Goal: Task Accomplishment & Management: Manage account settings

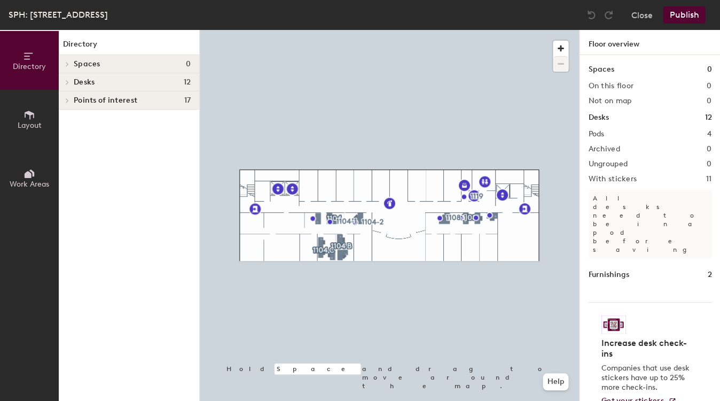
drag, startPoint x: 68, startPoint y: 82, endPoint x: 76, endPoint y: 91, distance: 12.1
click at [68, 82] on icon at bounding box center [67, 82] width 2 height 4
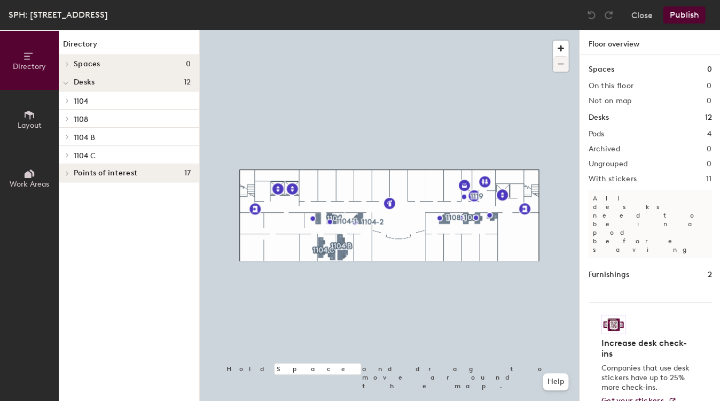
drag, startPoint x: 88, startPoint y: 99, endPoint x: 117, endPoint y: 120, distance: 36.4
click at [88, 99] on span "1104" at bounding box center [81, 101] width 14 height 9
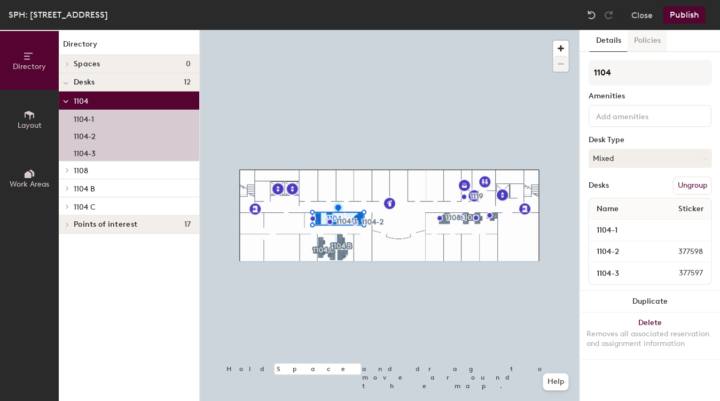
click at [488, 36] on button "Policies" at bounding box center [647, 41] width 40 height 22
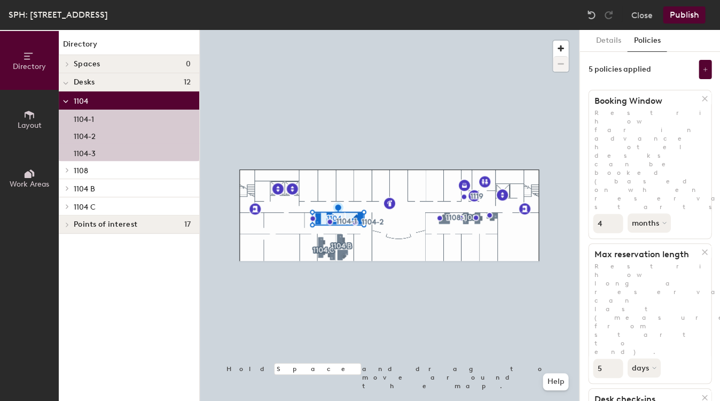
click at [488, 214] on input "4" at bounding box center [608, 223] width 30 height 19
click at [488, 214] on input "3" at bounding box center [608, 223] width 30 height 19
drag, startPoint x: 612, startPoint y: 147, endPoint x: 617, endPoint y: 148, distance: 5.4
click at [488, 214] on input "2" at bounding box center [608, 223] width 30 height 19
type input "1"
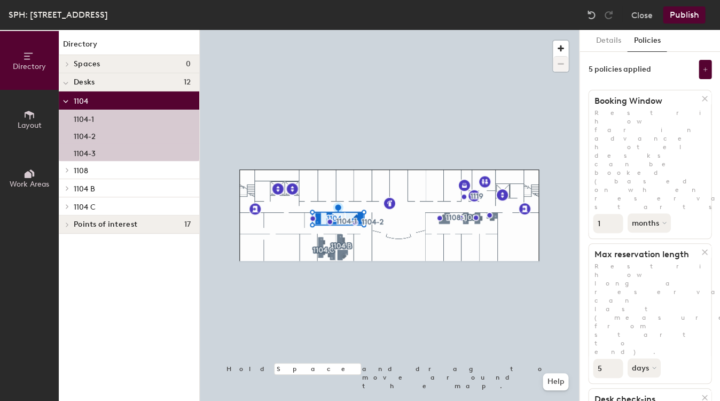
click at [488, 214] on input "1" at bounding box center [608, 223] width 30 height 19
click at [488, 221] on icon at bounding box center [665, 223] width 4 height 4
drag, startPoint x: 648, startPoint y: 185, endPoint x: 629, endPoint y: 200, distance: 24.8
click at [488, 255] on div "weeks" at bounding box center [648, 263] width 42 height 16
click at [79, 167] on span "1108" at bounding box center [81, 170] width 14 height 9
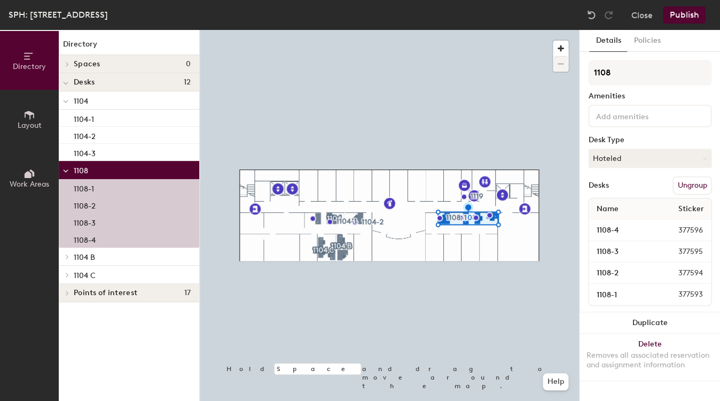
drag, startPoint x: 643, startPoint y: 43, endPoint x: 643, endPoint y: 58, distance: 15.0
click at [488, 43] on button "Policies" at bounding box center [647, 41] width 40 height 22
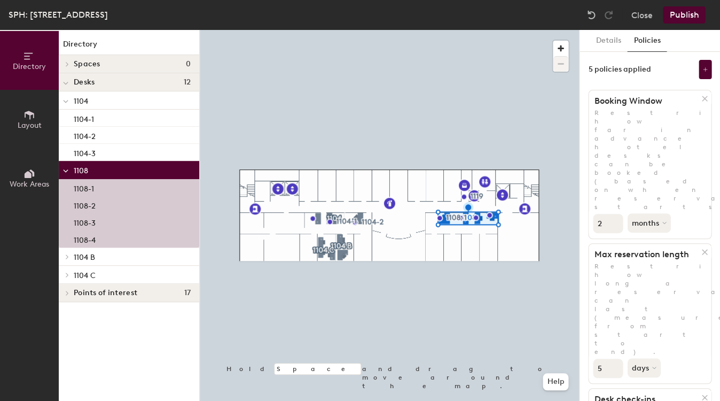
click at [488, 214] on input "2" at bounding box center [608, 223] width 30 height 19
type input "1"
drag, startPoint x: 610, startPoint y: 150, endPoint x: 626, endPoint y: 148, distance: 16.6
click at [488, 214] on input "1" at bounding box center [608, 223] width 30 height 19
drag, startPoint x: 649, startPoint y: 148, endPoint x: 645, endPoint y: 154, distance: 7.4
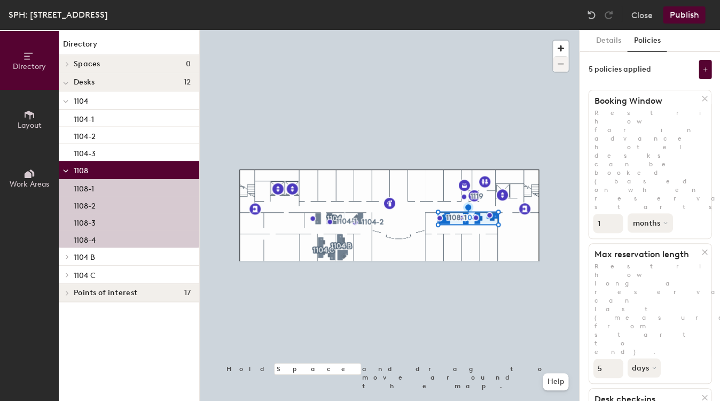
click at [488, 213] on button "months" at bounding box center [649, 222] width 45 height 19
click at [488, 255] on div "weeks" at bounding box center [648, 263] width 42 height 16
click at [104, 257] on p "1104 B" at bounding box center [132, 256] width 117 height 14
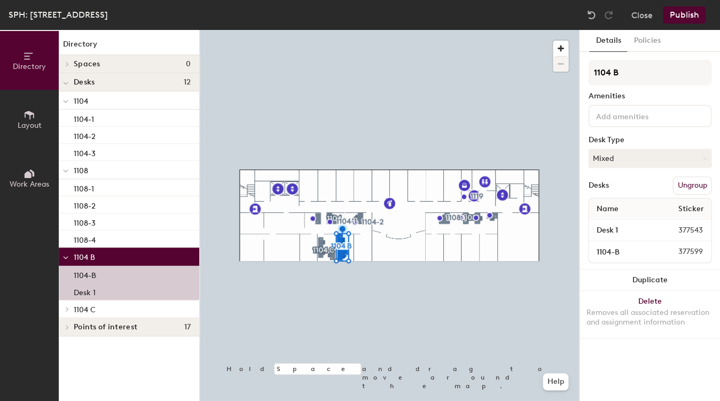
drag, startPoint x: 634, startPoint y: 43, endPoint x: 635, endPoint y: 55, distance: 11.9
click at [488, 43] on button "Policies" at bounding box center [647, 41] width 40 height 22
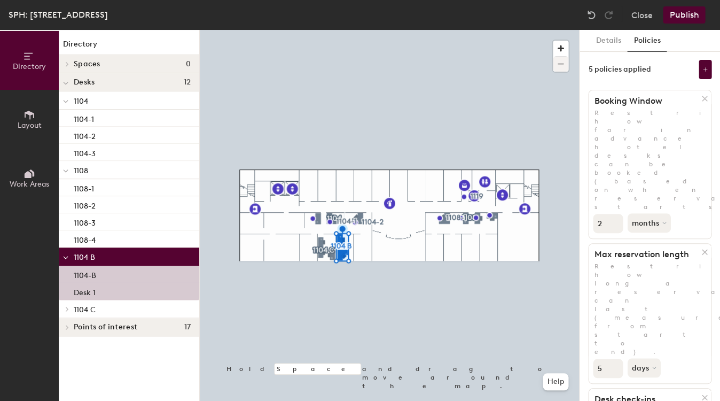
click at [488, 214] on input "2" at bounding box center [608, 223] width 30 height 19
type input "1"
click at [488, 214] on input "1" at bounding box center [608, 223] width 30 height 19
drag, startPoint x: 644, startPoint y: 146, endPoint x: 642, endPoint y: 155, distance: 9.2
click at [488, 213] on button "months" at bounding box center [648, 222] width 43 height 19
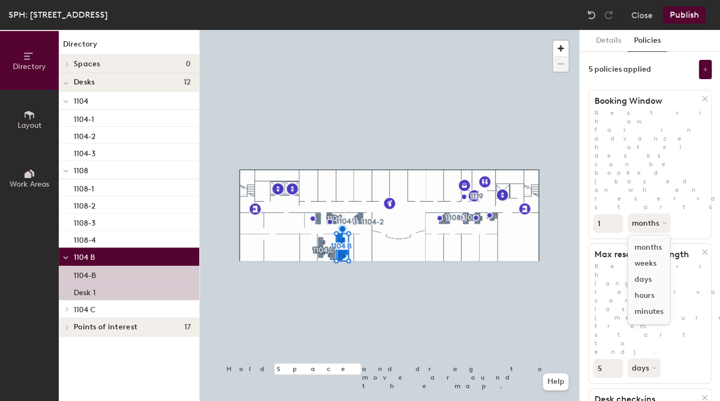
drag, startPoint x: 641, startPoint y: 182, endPoint x: 623, endPoint y: 142, distance: 43.3
click at [488, 255] on div "weeks" at bounding box center [648, 263] width 42 height 16
click at [488, 36] on button "Details" at bounding box center [608, 41] width 38 height 22
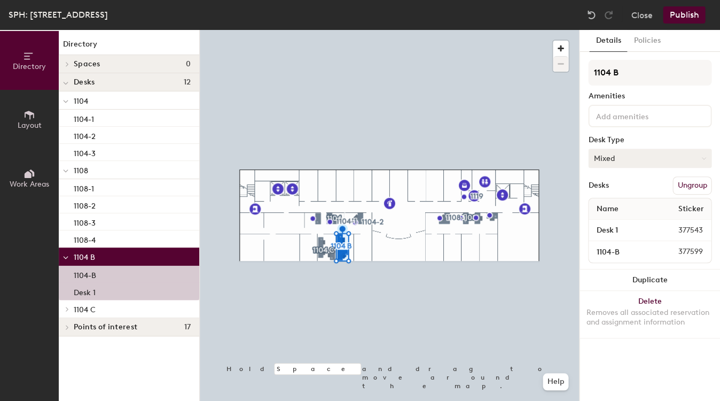
click at [488, 163] on button "Mixed" at bounding box center [649, 157] width 123 height 19
click at [488, 138] on div "Desk Type" at bounding box center [649, 140] width 123 height 9
drag, startPoint x: 76, startPoint y: 309, endPoint x: 72, endPoint y: 303, distance: 7.0
click at [76, 309] on span "1104 C" at bounding box center [85, 309] width 22 height 9
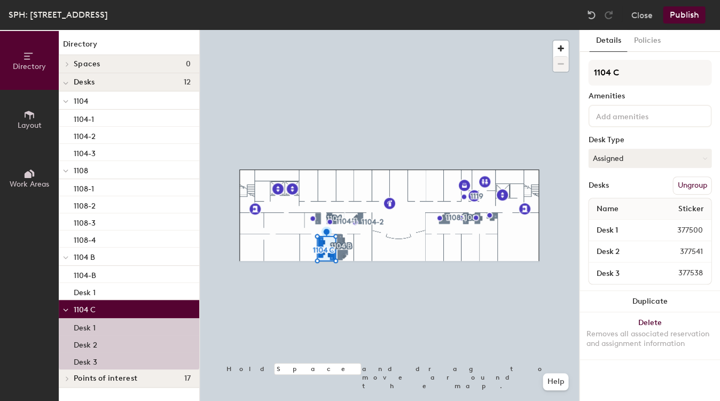
drag, startPoint x: 643, startPoint y: 49, endPoint x: 640, endPoint y: 57, distance: 8.6
click at [488, 49] on button "Policies" at bounding box center [647, 41] width 40 height 22
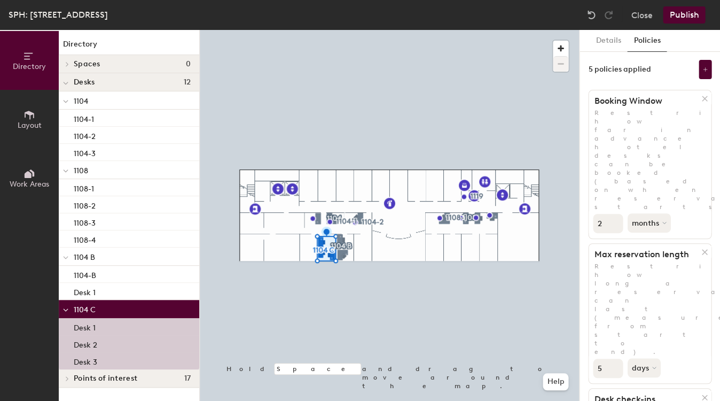
click at [488, 214] on input "2" at bounding box center [608, 223] width 30 height 19
type input "1"
click at [488, 214] on input "1" at bounding box center [608, 223] width 30 height 19
click at [488, 213] on button "months" at bounding box center [649, 222] width 45 height 19
drag, startPoint x: 648, startPoint y: 187, endPoint x: 602, endPoint y: 192, distance: 46.7
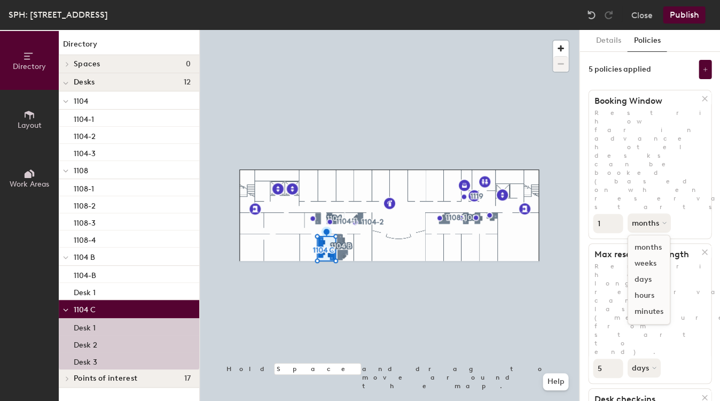
click at [488, 255] on div "weeks" at bounding box center [648, 263] width 42 height 16
click at [95, 102] on p "1104" at bounding box center [132, 100] width 117 height 14
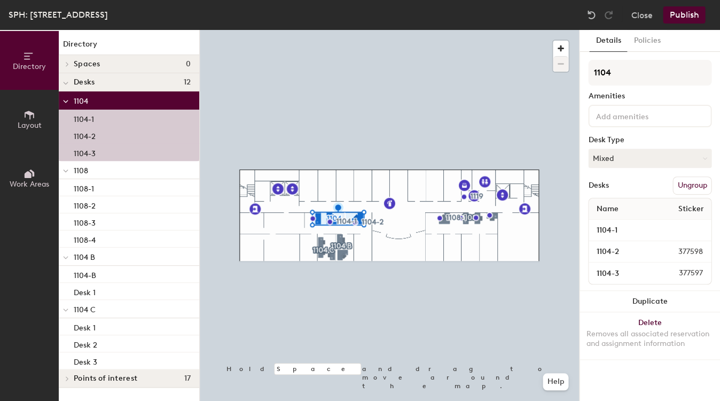
drag, startPoint x: 75, startPoint y: 172, endPoint x: 69, endPoint y: 172, distance: 5.4
click at [75, 172] on span "1108" at bounding box center [81, 170] width 14 height 9
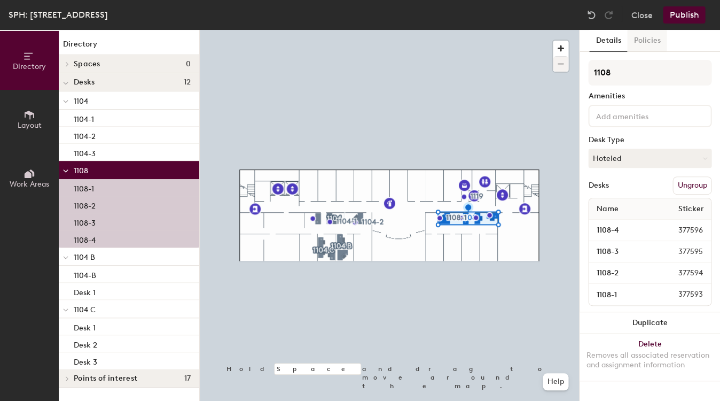
drag, startPoint x: 635, startPoint y: 41, endPoint x: 634, endPoint y: 49, distance: 7.6
click at [488, 42] on button "Policies" at bounding box center [647, 41] width 40 height 22
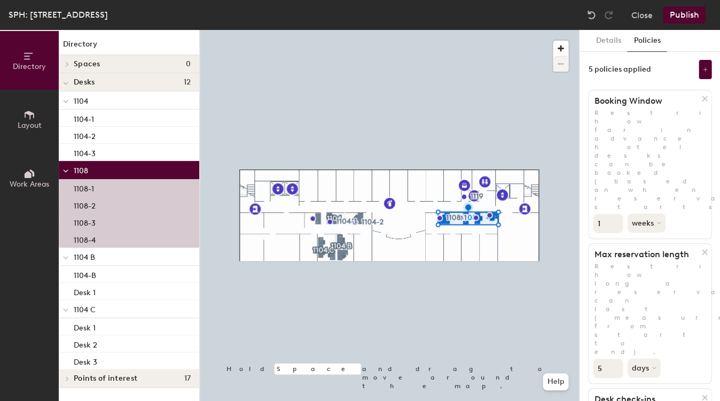
click at [74, 83] on span "Desks" at bounding box center [84, 82] width 21 height 9
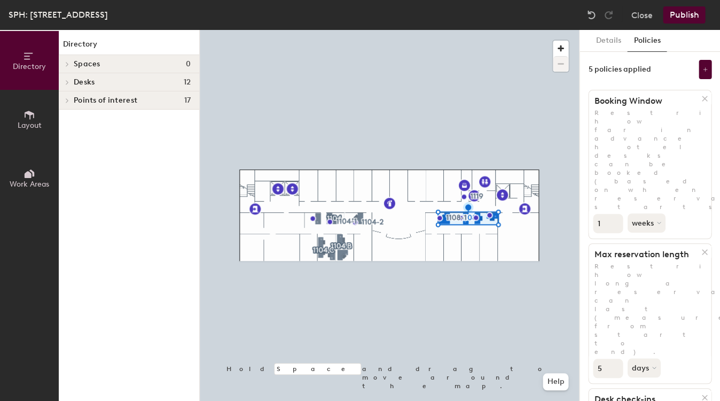
click at [67, 76] on div at bounding box center [66, 82] width 14 height 18
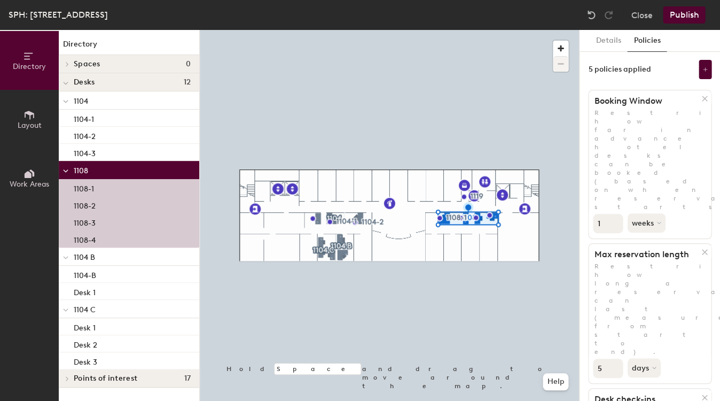
click at [67, 96] on div at bounding box center [66, 100] width 14 height 18
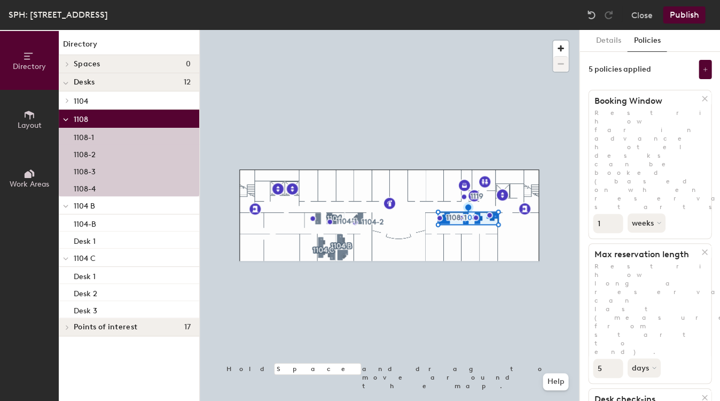
click at [64, 120] on icon at bounding box center [66, 120] width 4 height 2
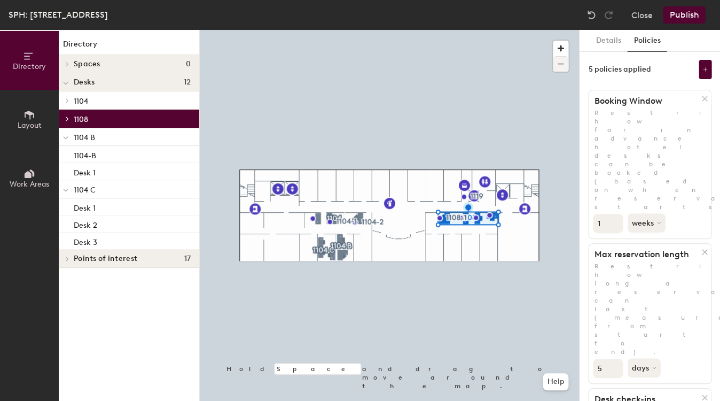
click at [62, 135] on div at bounding box center [66, 137] width 14 height 18
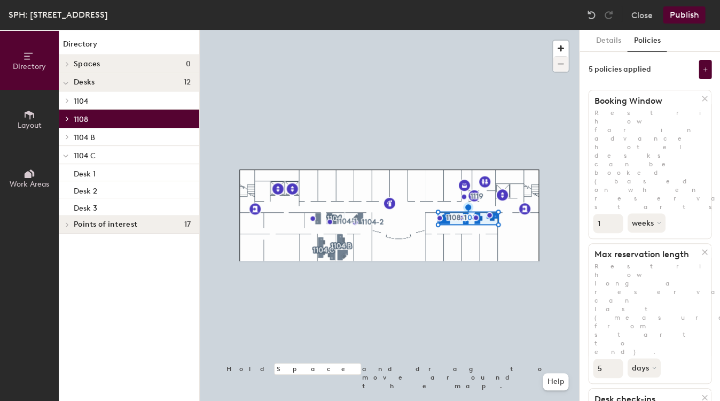
click at [65, 157] on icon at bounding box center [66, 156] width 4 height 2
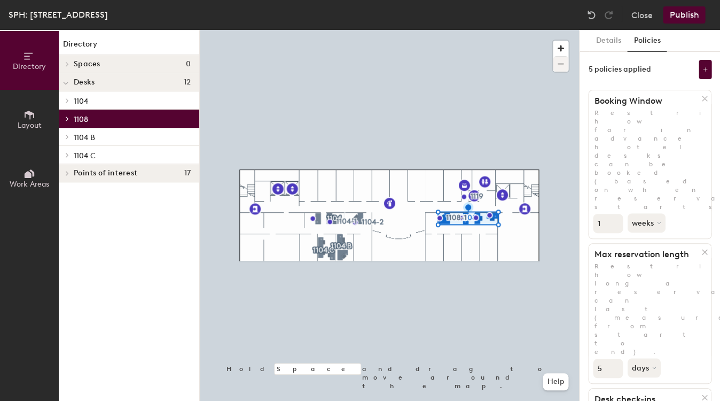
click at [94, 97] on p "1104" at bounding box center [132, 100] width 117 height 14
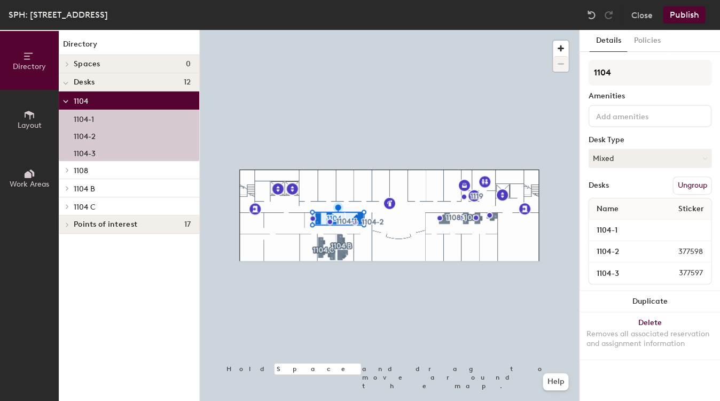
click at [136, 209] on p "1104 C" at bounding box center [132, 206] width 117 height 14
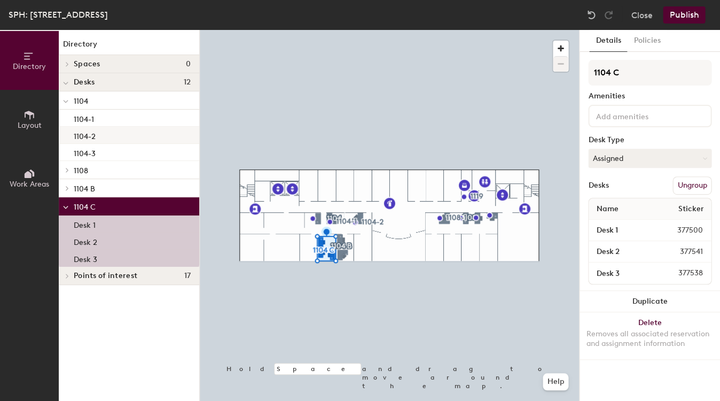
drag, startPoint x: 66, startPoint y: 207, endPoint x: 85, endPoint y: 139, distance: 71.0
click at [66, 205] on span at bounding box center [65, 206] width 5 height 9
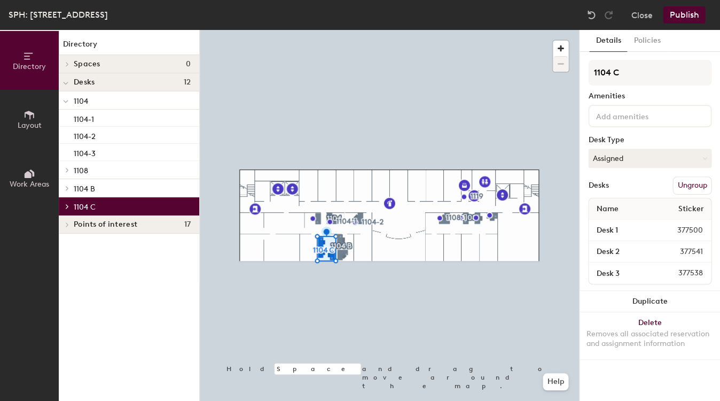
drag, startPoint x: 67, startPoint y: 102, endPoint x: 72, endPoint y: 107, distance: 6.8
click at [67, 102] on icon at bounding box center [65, 101] width 5 height 4
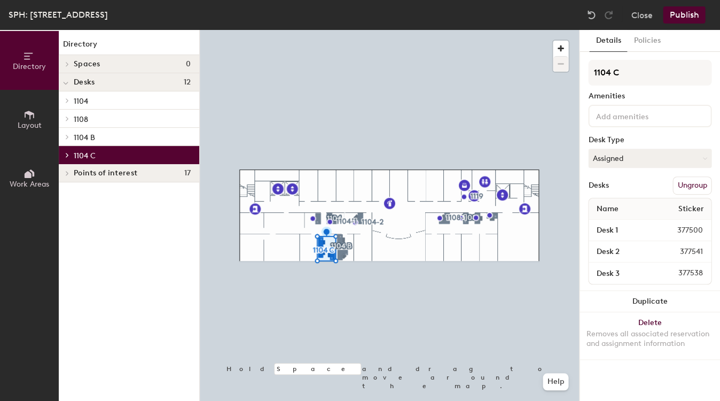
click at [100, 103] on p "1104" at bounding box center [132, 100] width 117 height 14
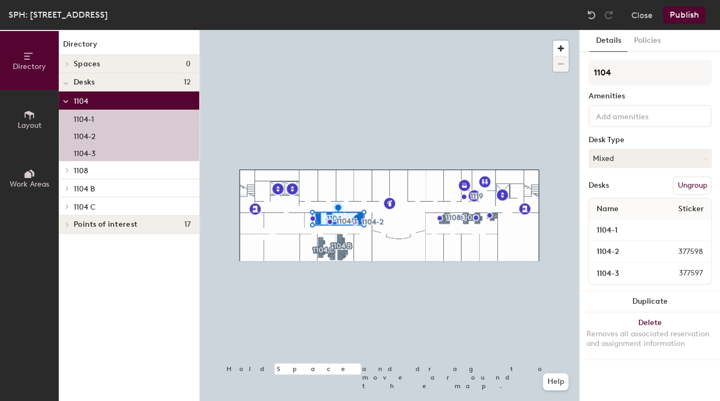
drag, startPoint x: 654, startPoint y: 38, endPoint x: 652, endPoint y: 53, distance: 15.0
click at [488, 38] on button "Policies" at bounding box center [647, 41] width 40 height 22
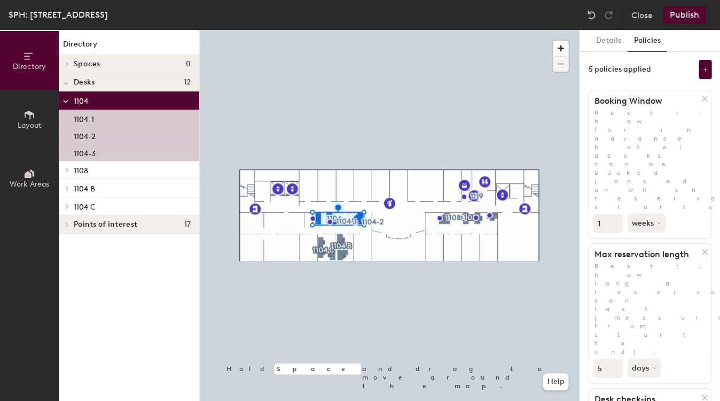
click at [106, 174] on p "1108" at bounding box center [132, 170] width 117 height 14
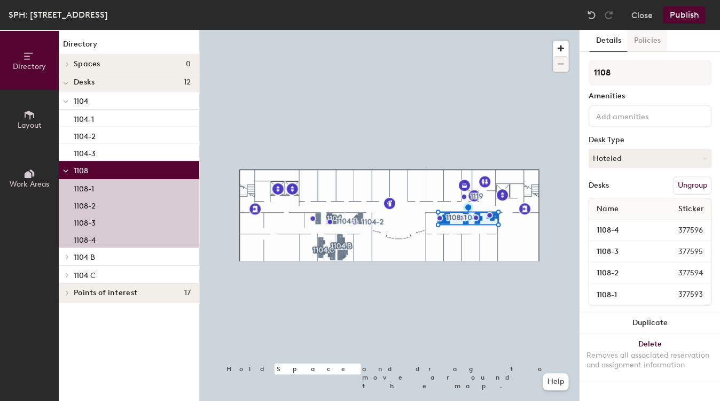
click at [488, 42] on button "Policies" at bounding box center [647, 41] width 40 height 22
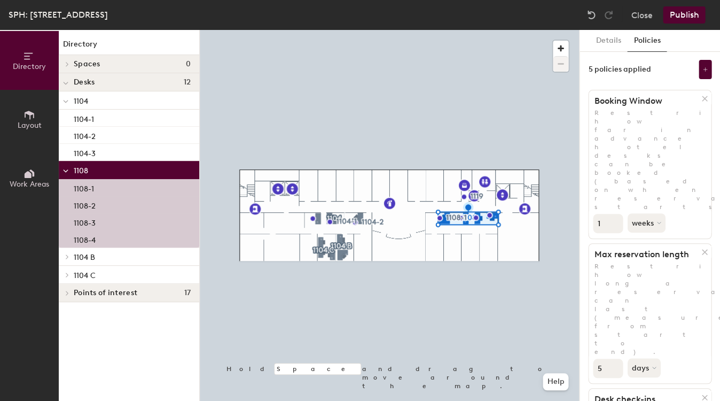
drag, startPoint x: 603, startPoint y: 215, endPoint x: 586, endPoint y: 215, distance: 16.6
click at [488, 215] on div "Details Policies 5 policies applied Booking Window Restrict how far in advance …" at bounding box center [649, 215] width 140 height 371
type input "1"
click at [62, 101] on div at bounding box center [66, 100] width 14 height 18
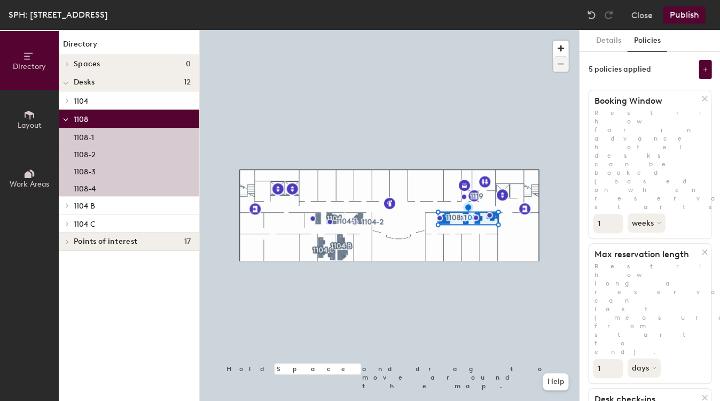
drag, startPoint x: 73, startPoint y: 100, endPoint x: 103, endPoint y: 101, distance: 29.9
click at [75, 100] on div "1104" at bounding box center [129, 100] width 140 height 18
click at [106, 101] on p "1104" at bounding box center [132, 100] width 117 height 14
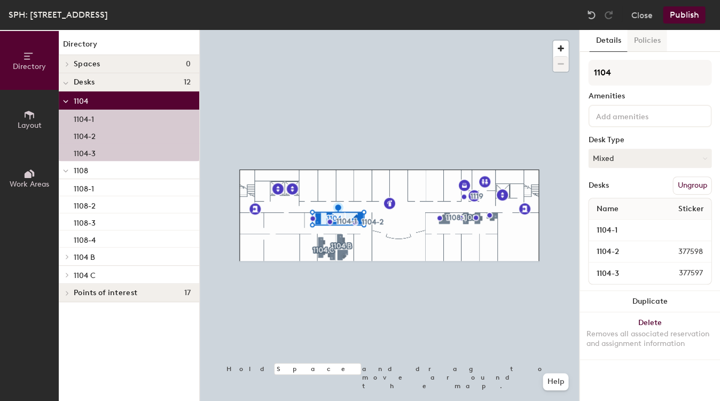
click at [488, 50] on button "Policies" at bounding box center [647, 41] width 40 height 22
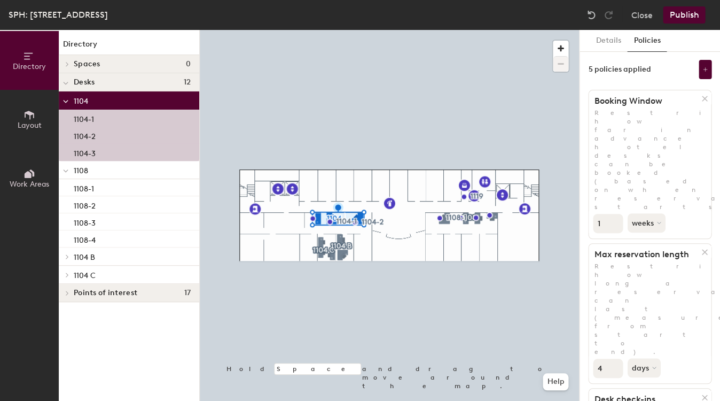
drag, startPoint x: 613, startPoint y: 215, endPoint x: 584, endPoint y: 203, distance: 30.6
click at [488, 319] on input "4" at bounding box center [608, 367] width 30 height 19
drag, startPoint x: 606, startPoint y: 215, endPoint x: 587, endPoint y: 216, distance: 18.7
click at [488, 215] on div "Details Policies 5 policies applied Booking Window Restrict how far in advance …" at bounding box center [649, 215] width 140 height 371
type input "1"
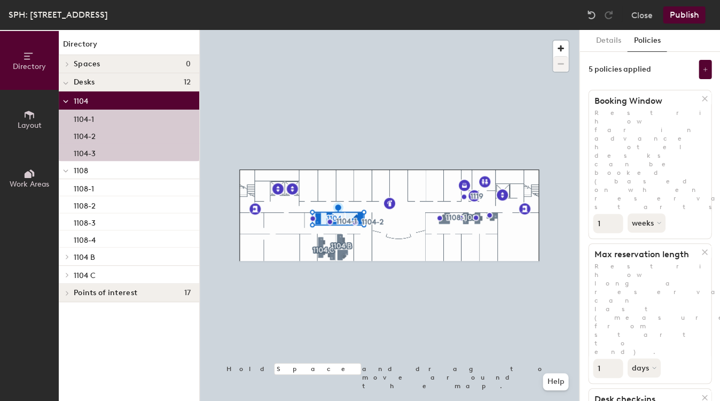
click at [69, 97] on div at bounding box center [66, 100] width 14 height 18
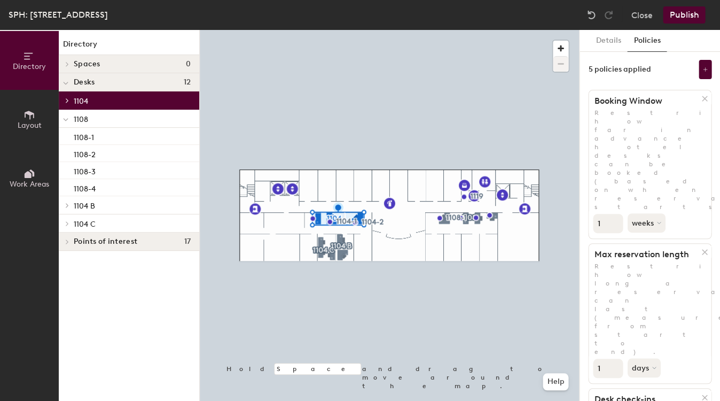
click at [89, 120] on p "1108" at bounding box center [132, 119] width 117 height 14
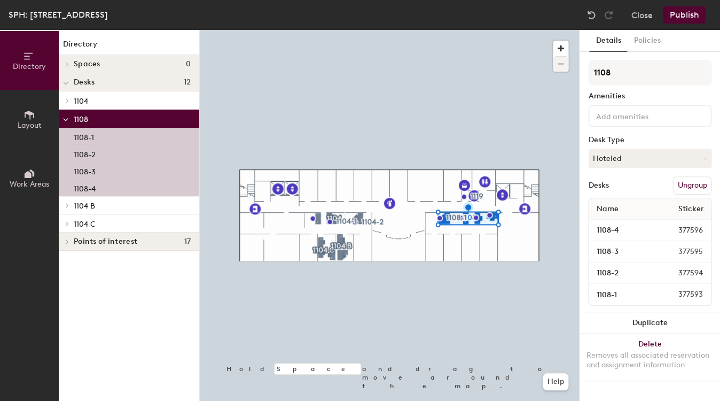
click at [488, 49] on button "Policies" at bounding box center [647, 41] width 40 height 22
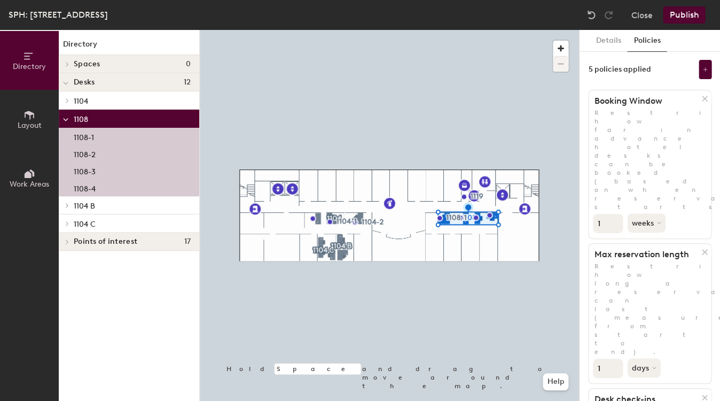
click at [89, 200] on p "1104 B" at bounding box center [132, 205] width 117 height 14
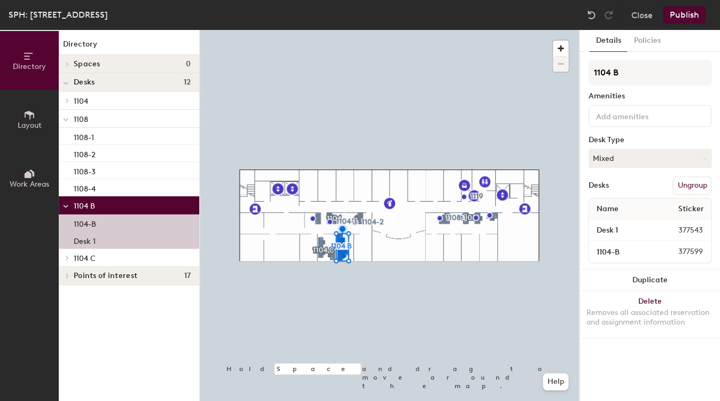
drag, startPoint x: 648, startPoint y: 37, endPoint x: 648, endPoint y: 57, distance: 19.8
click at [488, 37] on button "Policies" at bounding box center [647, 41] width 40 height 22
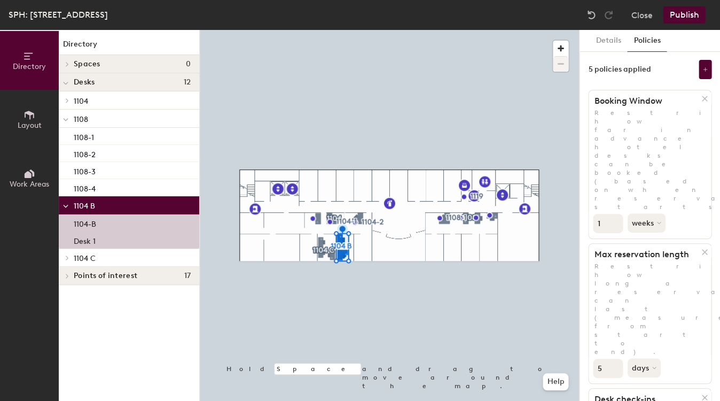
drag, startPoint x: 604, startPoint y: 215, endPoint x: 593, endPoint y: 217, distance: 11.4
click at [488, 319] on div "5 days" at bounding box center [649, 367] width 122 height 22
type input "1"
drag, startPoint x: 82, startPoint y: 253, endPoint x: 155, endPoint y: 246, distance: 73.4
click at [82, 253] on p "1104 C" at bounding box center [132, 257] width 117 height 14
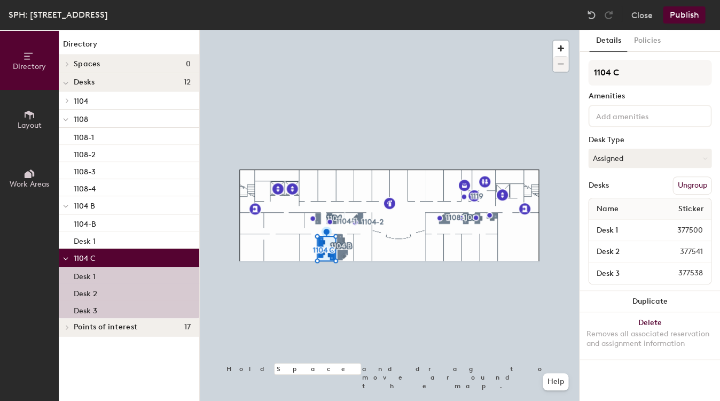
drag, startPoint x: 638, startPoint y: 44, endPoint x: 643, endPoint y: 56, distance: 12.4
click at [488, 45] on button "Policies" at bounding box center [647, 41] width 40 height 22
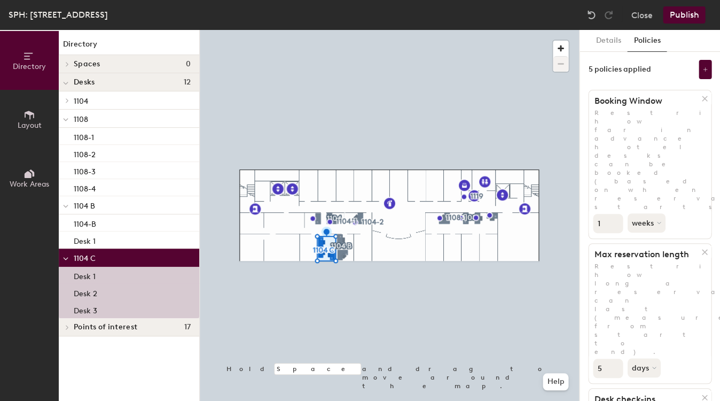
type input "4"
click at [488, 319] on input "4" at bounding box center [608, 367] width 30 height 19
click at [95, 104] on p "1104" at bounding box center [132, 100] width 117 height 14
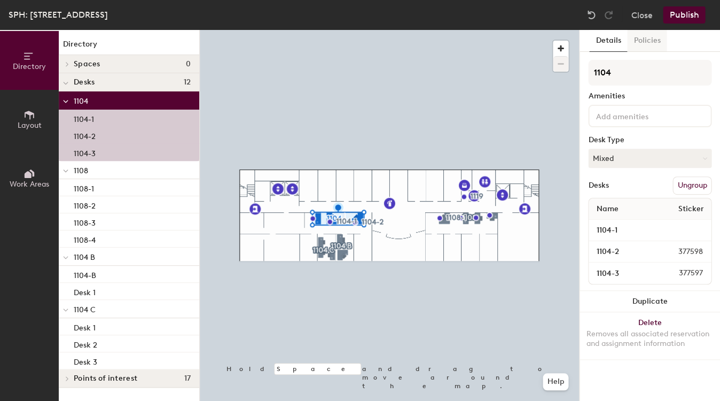
click at [488, 41] on button "Policies" at bounding box center [647, 41] width 40 height 22
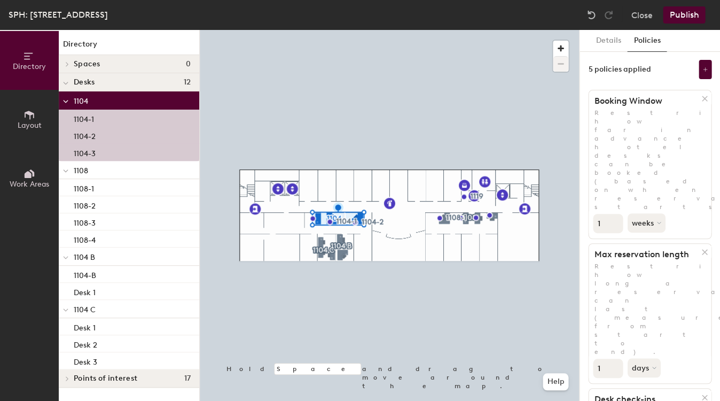
click at [66, 100] on icon at bounding box center [65, 101] width 5 height 4
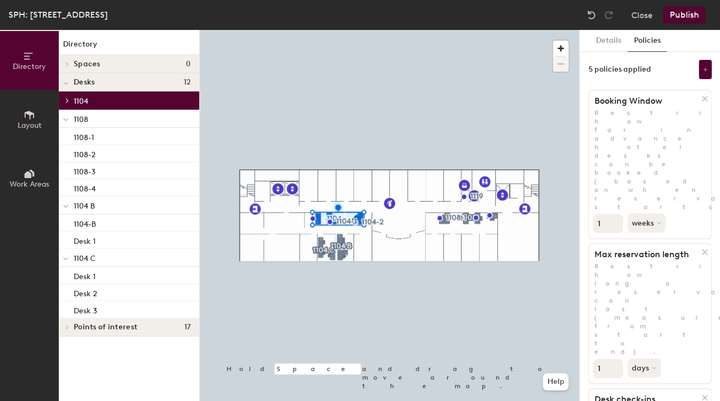
click at [65, 121] on icon at bounding box center [65, 119] width 5 height 4
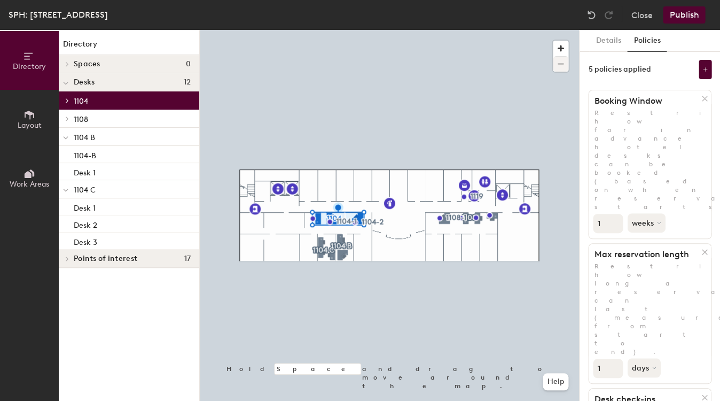
drag, startPoint x: 94, startPoint y: 121, endPoint x: 87, endPoint y: 121, distance: 7.5
click at [94, 121] on p "1108" at bounding box center [132, 119] width 117 height 14
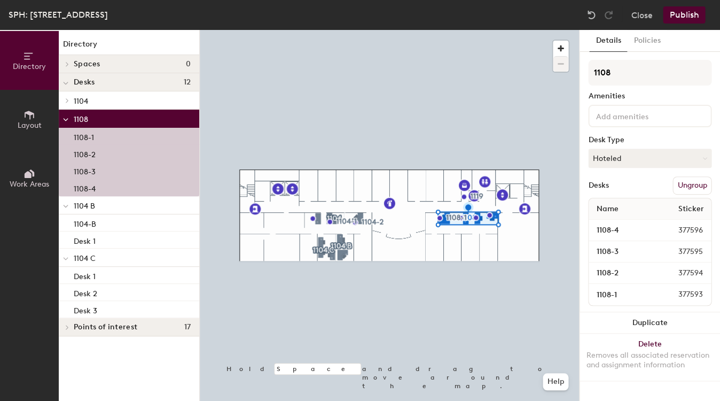
drag, startPoint x: 653, startPoint y: 40, endPoint x: 644, endPoint y: 54, distance: 17.2
click at [488, 40] on button "Policies" at bounding box center [647, 41] width 40 height 22
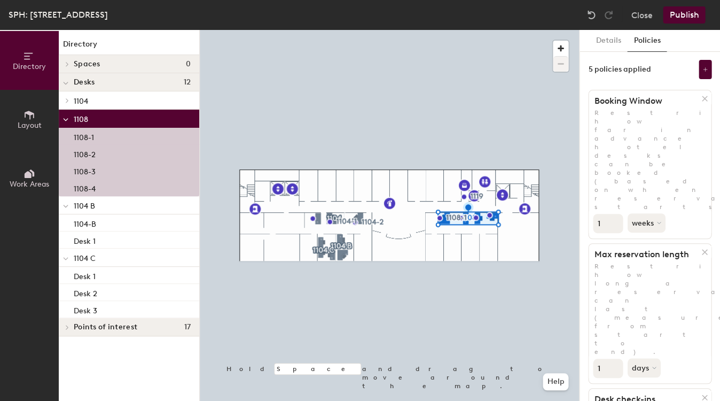
click at [88, 210] on p "1104 B" at bounding box center [132, 205] width 117 height 14
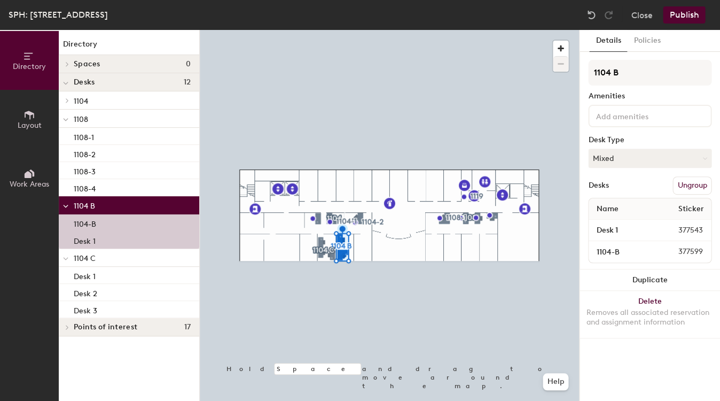
drag, startPoint x: 646, startPoint y: 43, endPoint x: 647, endPoint y: 58, distance: 14.5
click at [488, 44] on button "Policies" at bounding box center [647, 41] width 40 height 22
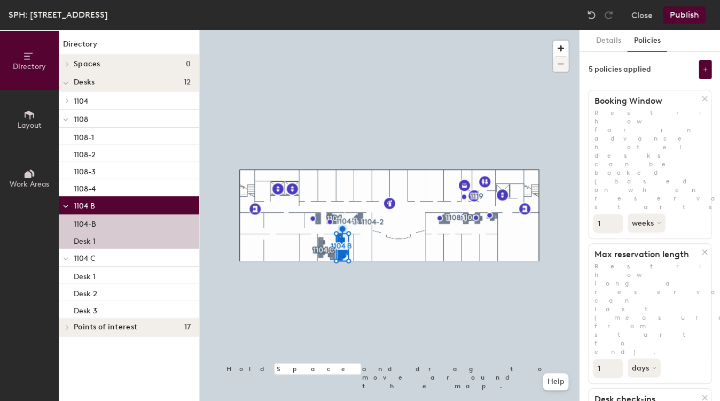
click at [101, 260] on p "1104 C" at bounding box center [132, 257] width 117 height 14
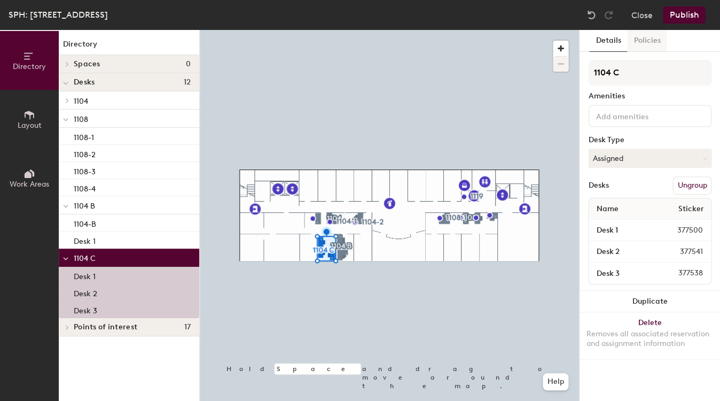
click at [488, 44] on button "Policies" at bounding box center [647, 41] width 40 height 22
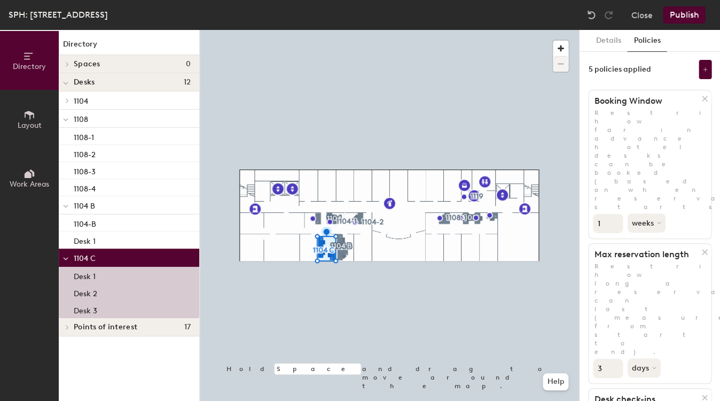
click at [488, 319] on input "3" at bounding box center [608, 367] width 30 height 19
click at [488, 319] on input "2" at bounding box center [608, 367] width 30 height 19
type input "1"
click at [488, 319] on input "1" at bounding box center [608, 367] width 30 height 19
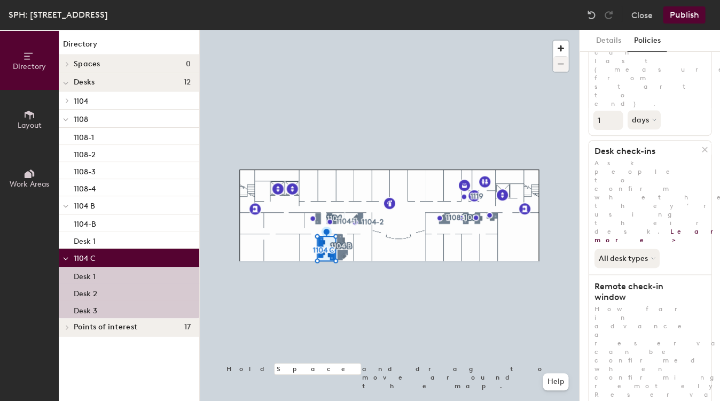
scroll to position [247, 0]
type input "2"
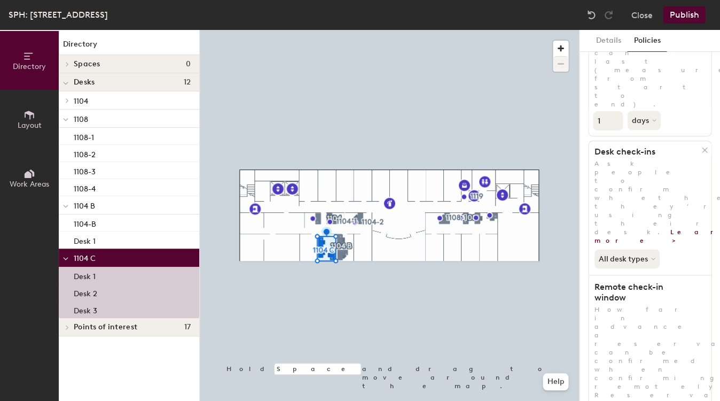
drag, startPoint x: 101, startPoint y: 210, endPoint x: 96, endPoint y: 211, distance: 5.4
click at [101, 210] on p "1104 B" at bounding box center [132, 205] width 117 height 14
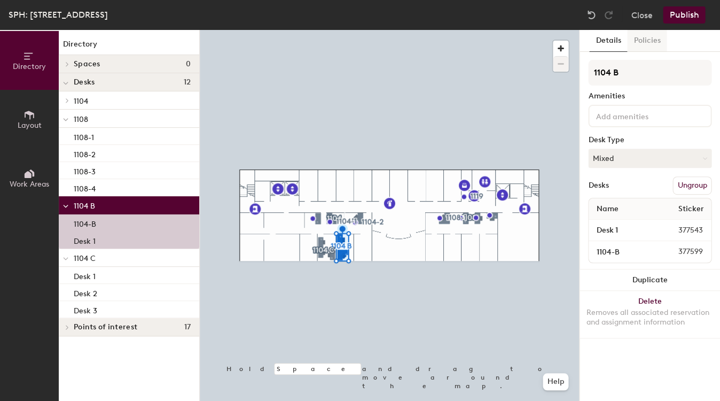
drag, startPoint x: 631, startPoint y: 51, endPoint x: 638, endPoint y: 47, distance: 8.2
click at [488, 49] on div "Details Policies 1104 B Amenities Desk Type Mixed Desks Ungroup Name Sticker De…" at bounding box center [649, 215] width 140 height 371
drag, startPoint x: 642, startPoint y: 43, endPoint x: 635, endPoint y: 59, distance: 18.0
click at [488, 43] on button "Policies" at bounding box center [647, 41] width 40 height 22
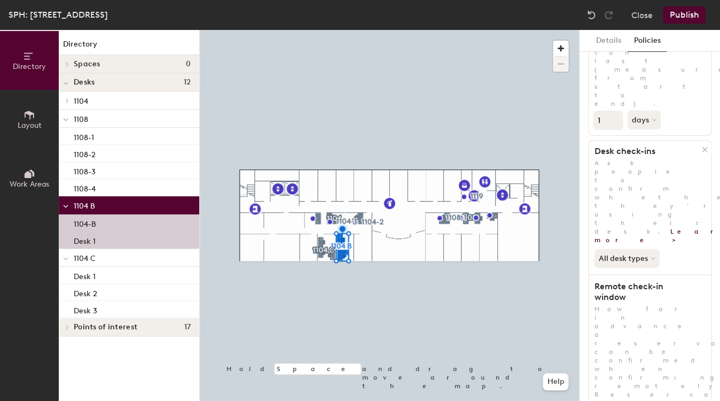
scroll to position [247, 0]
type input "2"
click at [105, 120] on p "1108" at bounding box center [132, 119] width 117 height 14
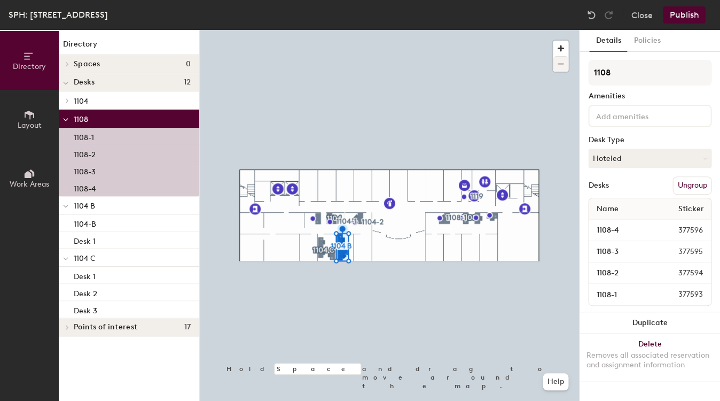
scroll to position [0, 0]
click at [488, 38] on button "Policies" at bounding box center [647, 41] width 40 height 22
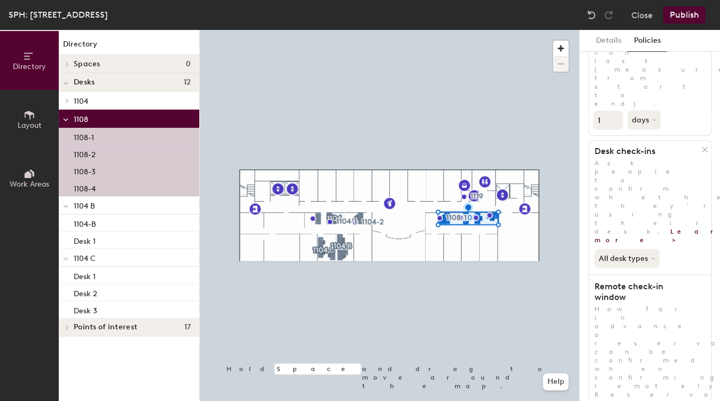
scroll to position [247, 0]
type input "2"
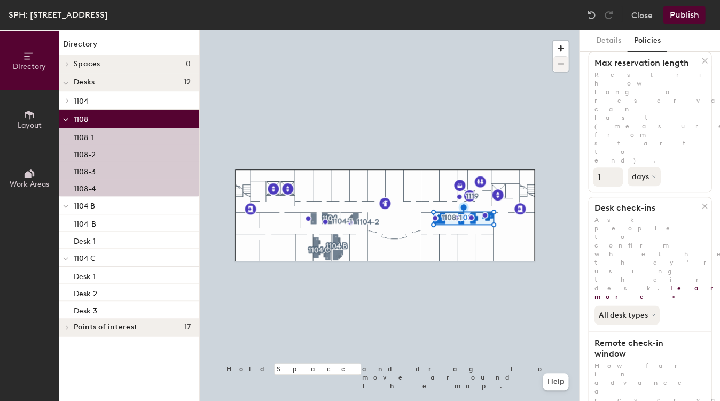
scroll to position [191, 0]
click at [79, 96] on p "1104" at bounding box center [132, 100] width 117 height 14
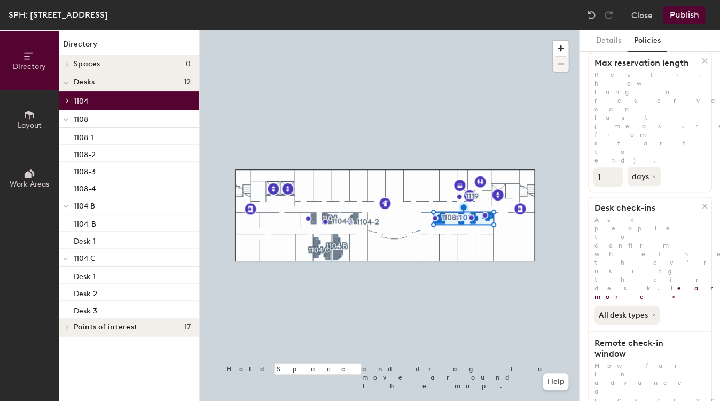
scroll to position [0, 0]
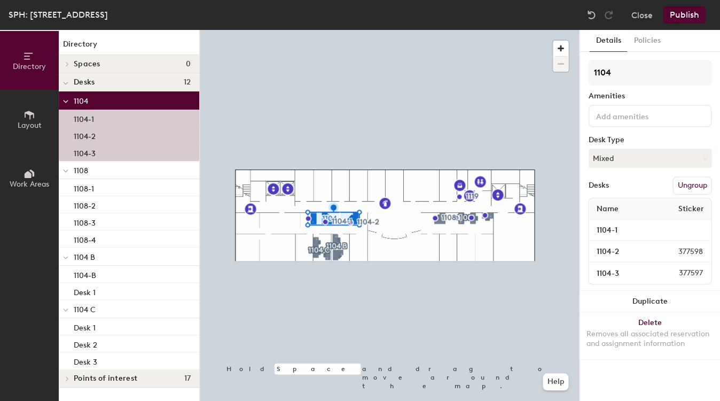
drag, startPoint x: 654, startPoint y: 40, endPoint x: 662, endPoint y: 54, distance: 16.3
click at [488, 40] on button "Policies" at bounding box center [647, 41] width 40 height 22
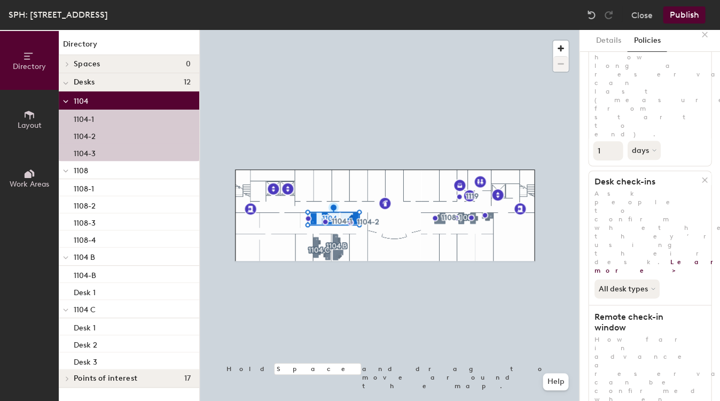
scroll to position [227, 0]
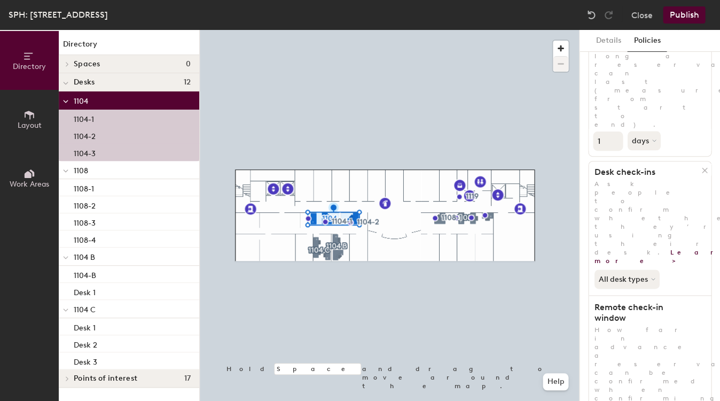
type input "2"
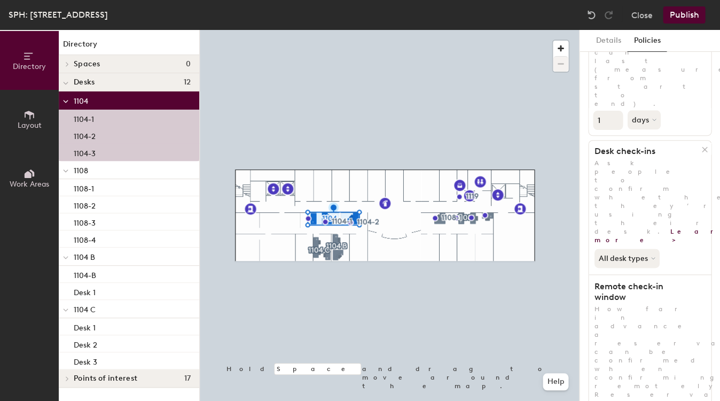
scroll to position [247, 0]
click at [134, 175] on p "1108" at bounding box center [132, 170] width 117 height 14
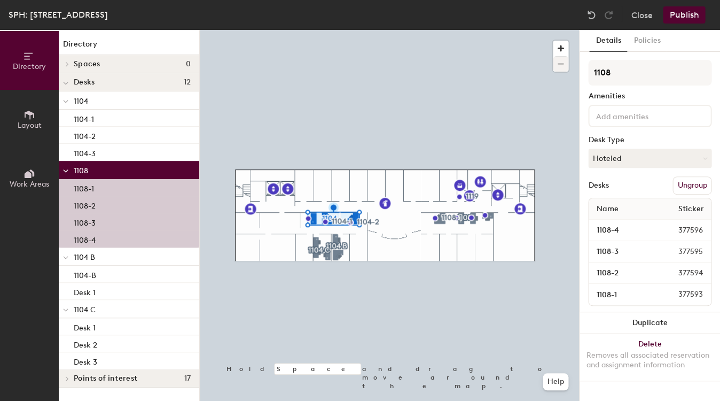
scroll to position [0, 0]
drag, startPoint x: 649, startPoint y: 35, endPoint x: 650, endPoint y: 45, distance: 9.6
click at [488, 38] on button "Policies" at bounding box center [647, 41] width 40 height 22
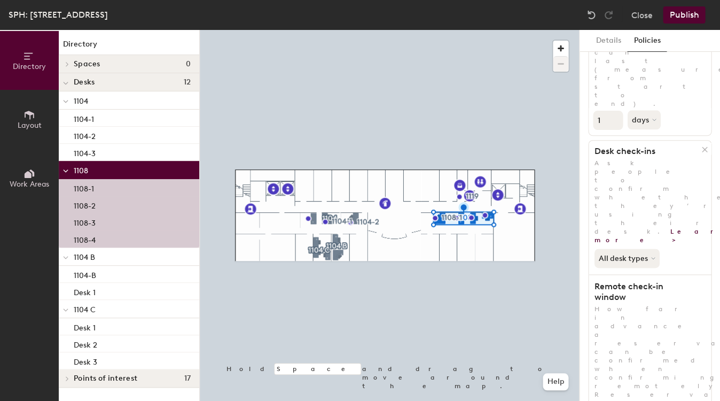
scroll to position [247, 0]
click at [114, 258] on p "1104 B" at bounding box center [132, 256] width 117 height 14
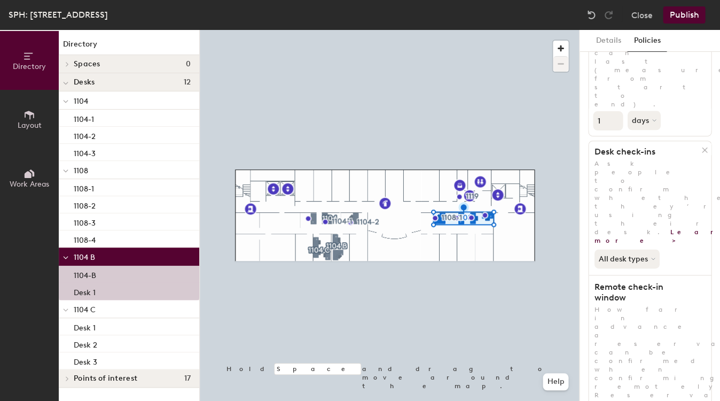
scroll to position [0, 0]
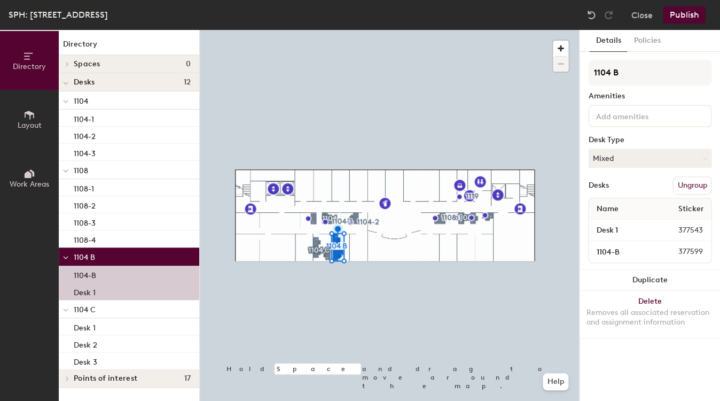
drag, startPoint x: 642, startPoint y: 45, endPoint x: 644, endPoint y: 54, distance: 8.8
click at [488, 45] on button "Policies" at bounding box center [647, 41] width 40 height 22
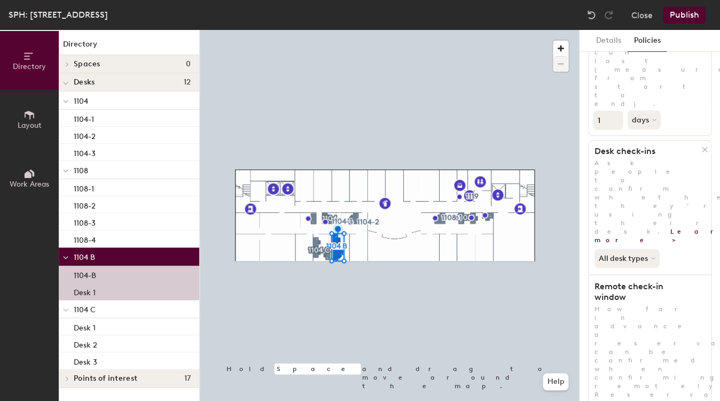
scroll to position [247, 0]
drag, startPoint x: 91, startPoint y: 312, endPoint x: 84, endPoint y: 312, distance: 6.4
click at [88, 312] on span "1104 C" at bounding box center [85, 309] width 22 height 9
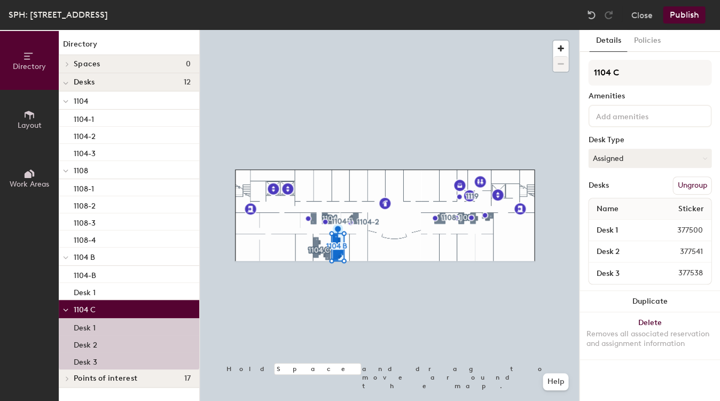
scroll to position [0, 0]
drag, startPoint x: 644, startPoint y: 38, endPoint x: 648, endPoint y: 46, distance: 9.6
click at [488, 38] on button "Policies" at bounding box center [647, 41] width 40 height 22
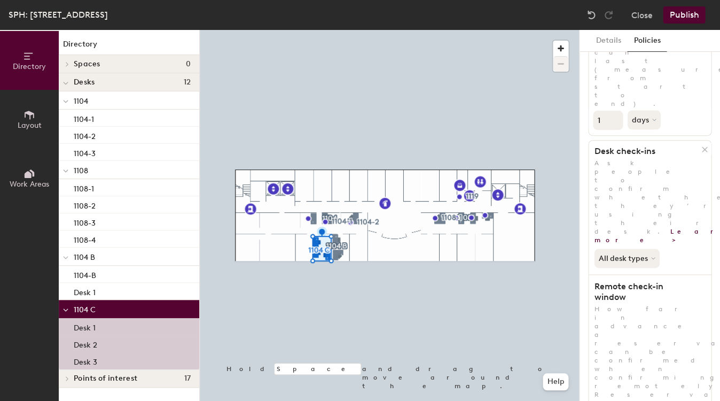
scroll to position [247, 0]
click at [488, 10] on button "Publish" at bounding box center [684, 14] width 42 height 17
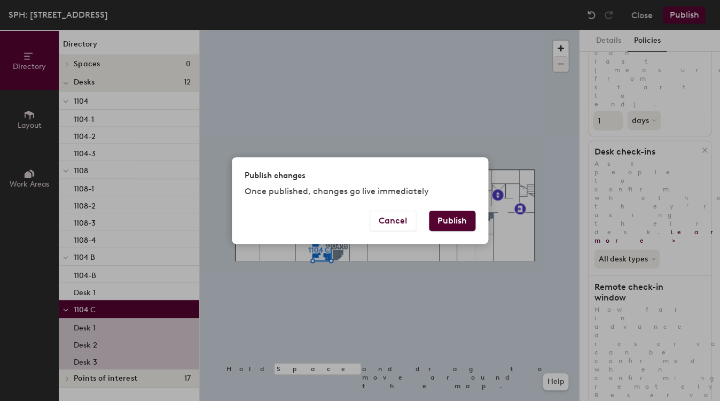
click at [462, 220] on button "Publish" at bounding box center [452, 220] width 46 height 20
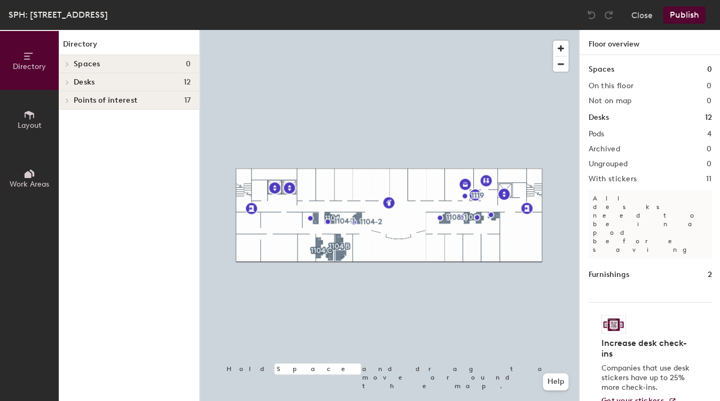
click at [83, 78] on span "Desks" at bounding box center [84, 82] width 21 height 9
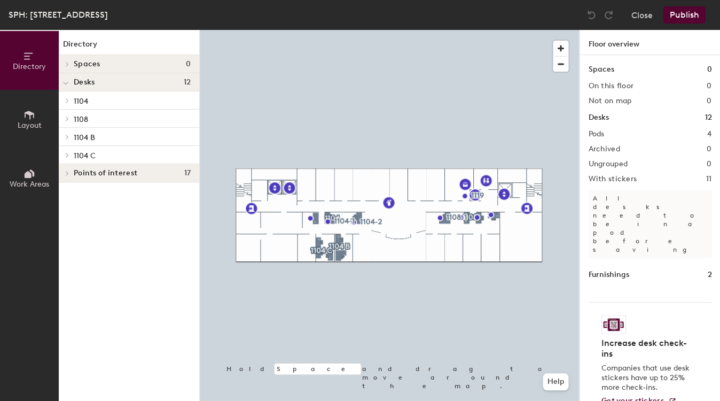
click at [88, 156] on span "1104 C" at bounding box center [85, 155] width 22 height 9
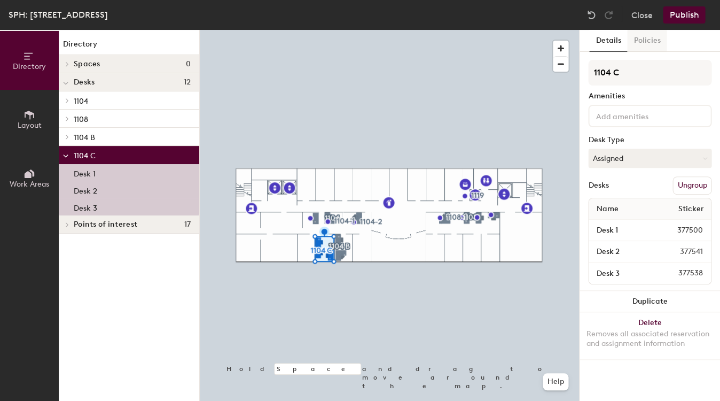
click at [644, 38] on button "Policies" at bounding box center [647, 41] width 40 height 22
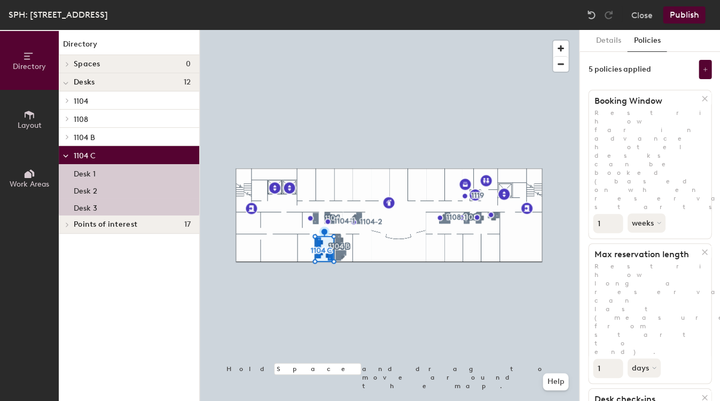
click at [88, 137] on span "1104 B" at bounding box center [84, 137] width 21 height 9
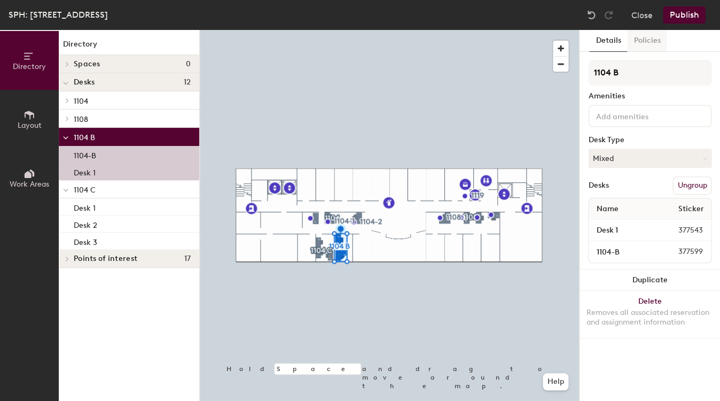
click at [657, 43] on button "Policies" at bounding box center [647, 41] width 40 height 22
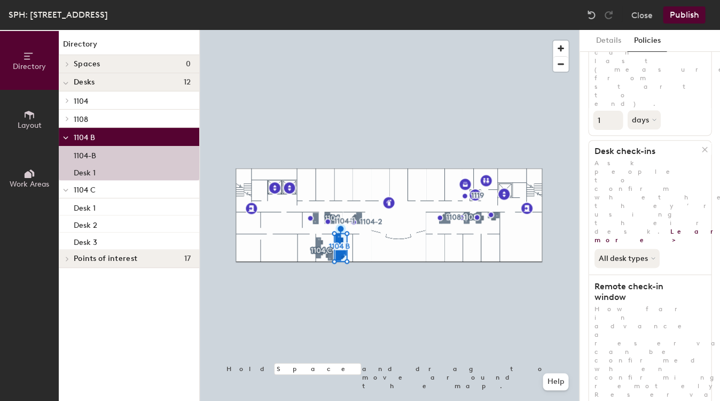
scroll to position [247, 0]
drag, startPoint x: 85, startPoint y: 114, endPoint x: 117, endPoint y: 127, distance: 34.7
click at [85, 114] on p "1108" at bounding box center [132, 119] width 117 height 14
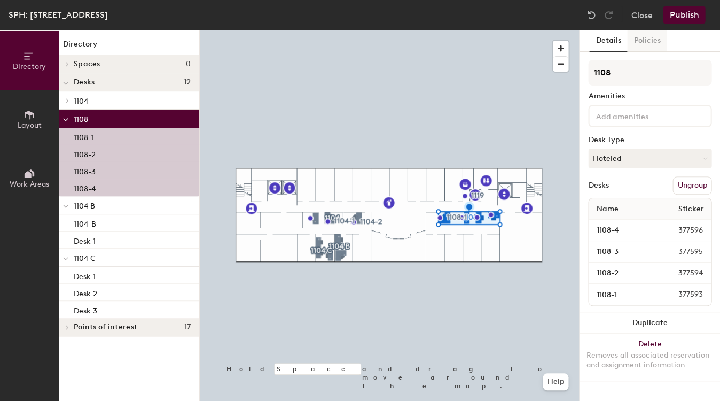
click at [634, 42] on button "Policies" at bounding box center [647, 41] width 40 height 22
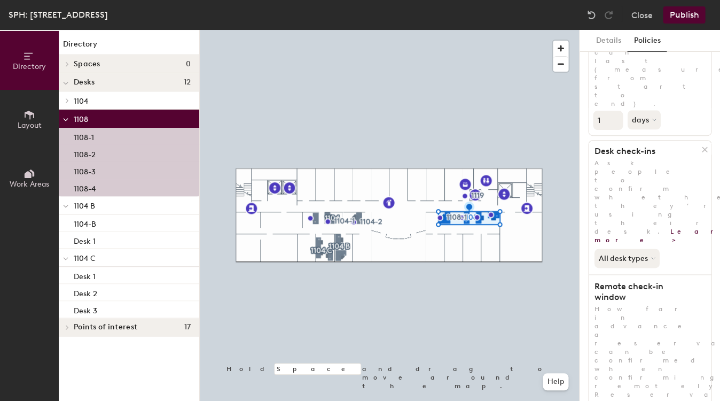
scroll to position [247, 0]
click at [101, 96] on p "1104" at bounding box center [132, 100] width 117 height 14
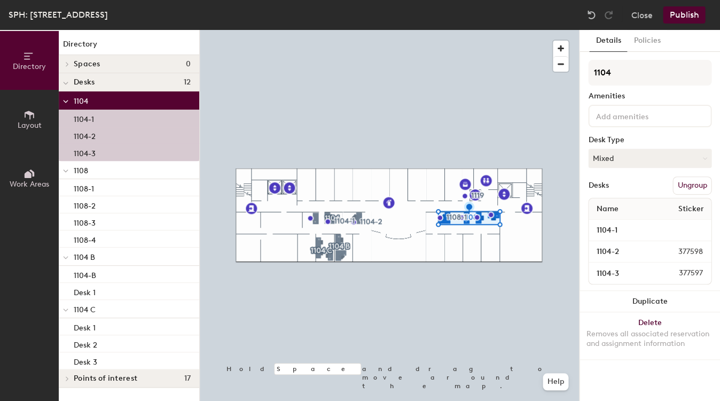
scroll to position [0, 0]
click at [649, 43] on button "Policies" at bounding box center [647, 41] width 40 height 22
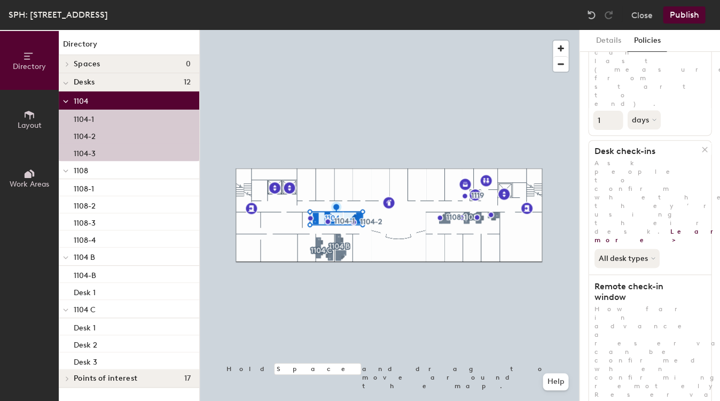
scroll to position [247, 0]
click at [689, 19] on button "Publish" at bounding box center [684, 14] width 42 height 17
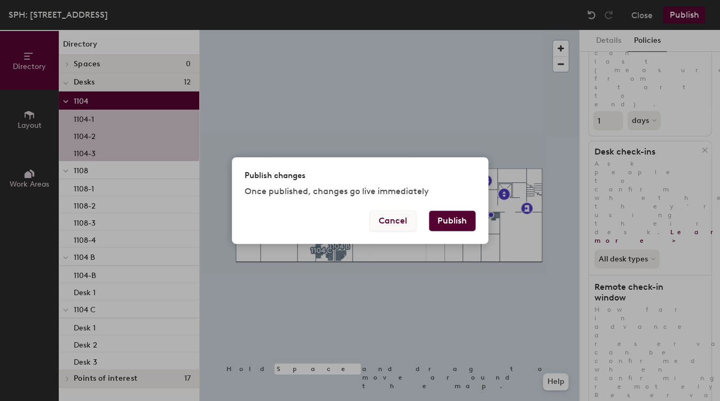
click at [393, 222] on button "Cancel" at bounding box center [393, 220] width 46 height 20
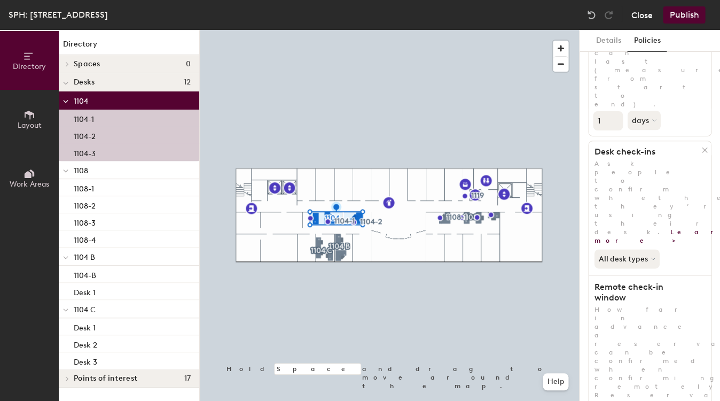
click at [647, 20] on button "Close" at bounding box center [641, 14] width 21 height 17
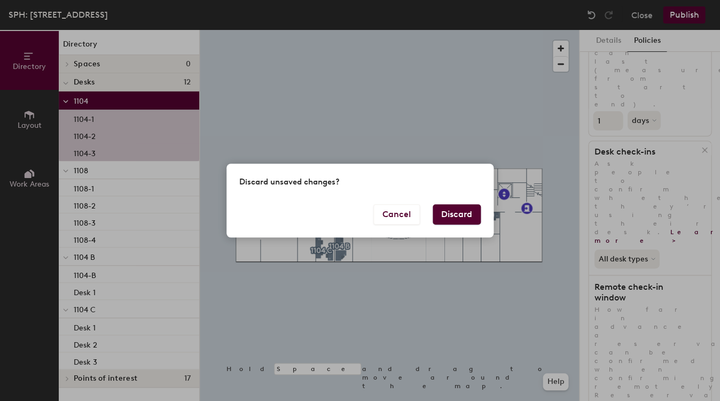
click at [450, 213] on button "Discard" at bounding box center [457, 214] width 48 height 20
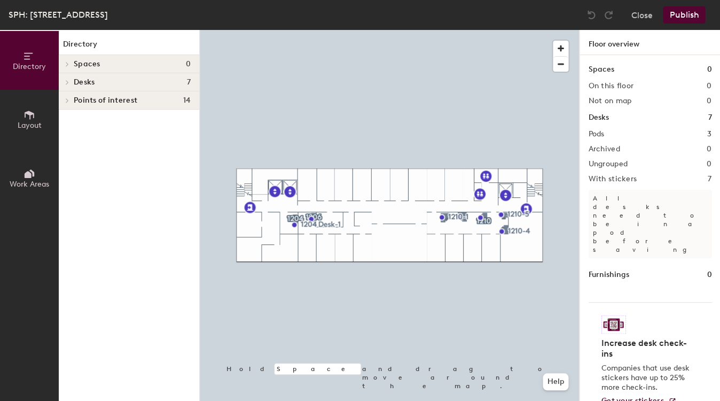
click at [99, 80] on h4 "Desks 7" at bounding box center [132, 82] width 117 height 9
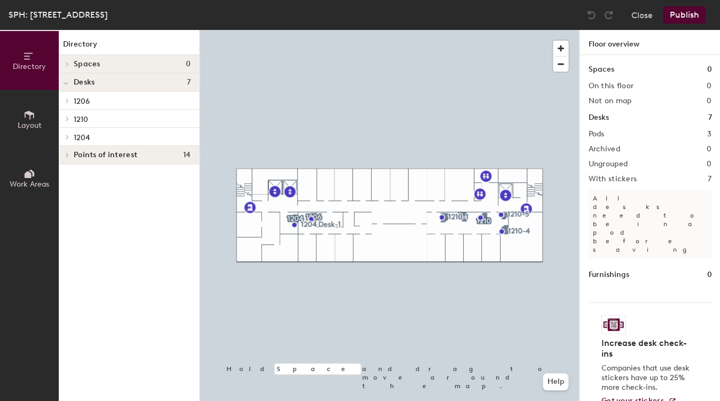
click at [104, 98] on p "1206" at bounding box center [132, 100] width 117 height 14
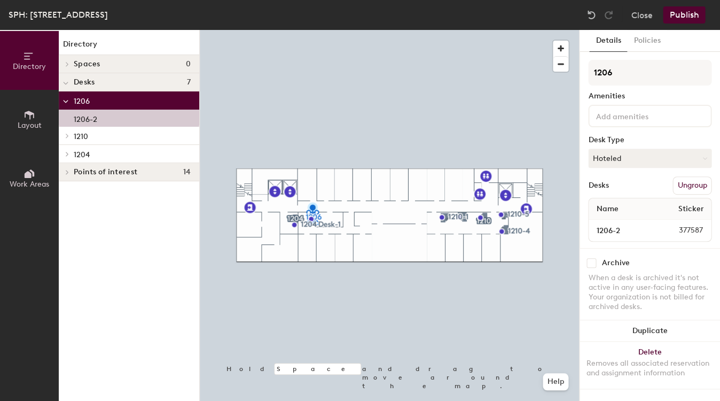
drag, startPoint x: 633, startPoint y: 41, endPoint x: 639, endPoint y: 57, distance: 17.1
click at [633, 41] on button "Policies" at bounding box center [647, 41] width 40 height 22
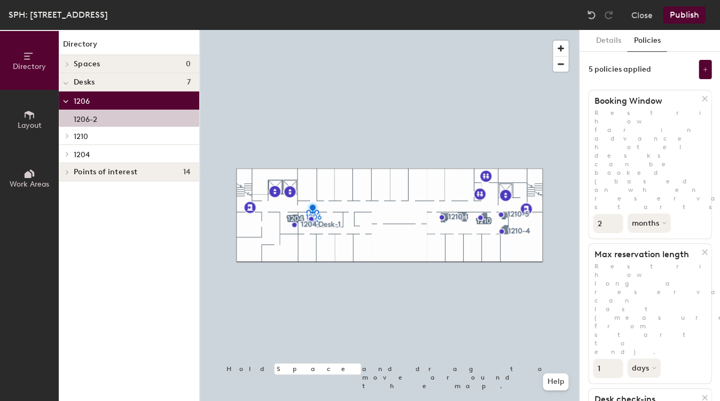
click at [614, 214] on input "2" at bounding box center [608, 223] width 30 height 19
type input "1"
click at [614, 214] on input "1" at bounding box center [608, 223] width 30 height 19
drag, startPoint x: 651, startPoint y: 149, endPoint x: 649, endPoint y: 155, distance: 6.6
click at [650, 213] on button "months" at bounding box center [648, 222] width 43 height 19
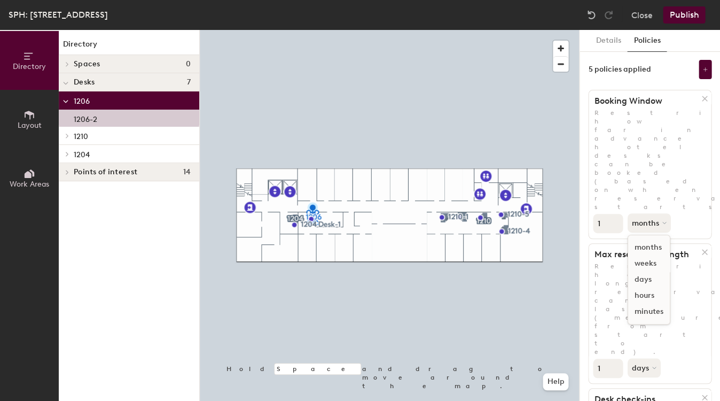
click at [647, 255] on div "weeks" at bounding box center [648, 263] width 42 height 16
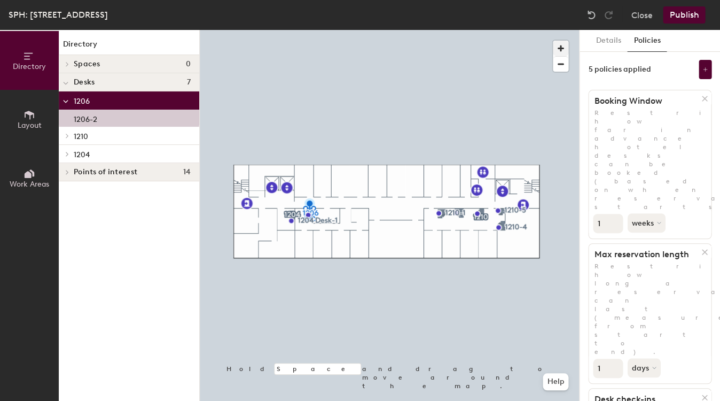
click at [561, 46] on span "button" at bounding box center [560, 48] width 15 height 15
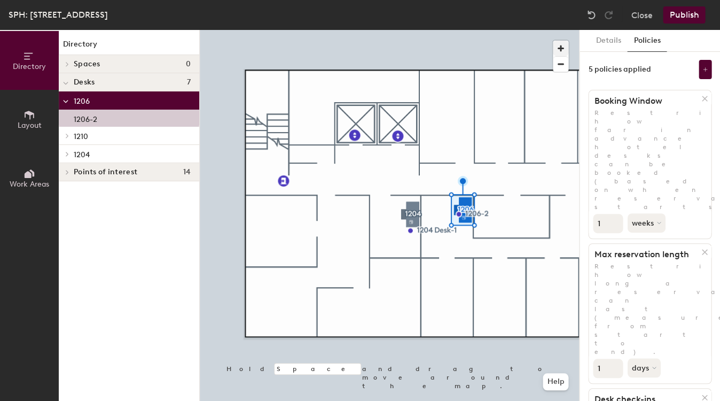
click at [419, 30] on div at bounding box center [389, 30] width 379 height 0
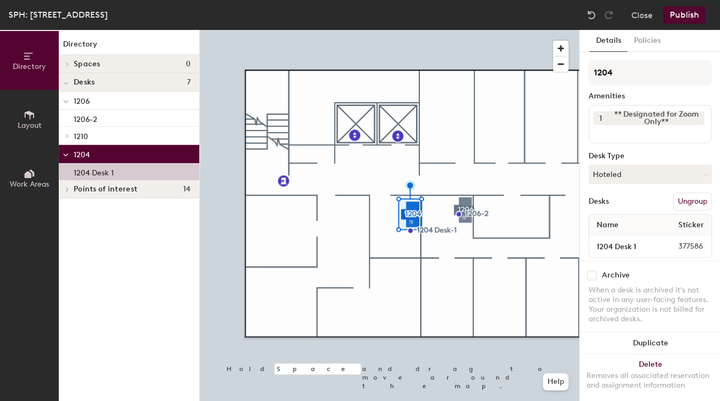
drag, startPoint x: 648, startPoint y: 42, endPoint x: 649, endPoint y: 53, distance: 11.8
click at [648, 42] on button "Policies" at bounding box center [647, 41] width 40 height 22
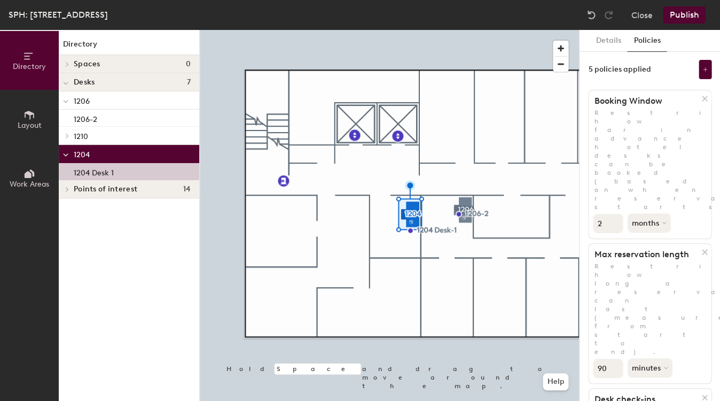
click at [616, 214] on input "2" at bounding box center [608, 223] width 30 height 19
type input "1"
click at [615, 214] on input "1" at bounding box center [608, 223] width 30 height 19
click at [648, 213] on button "months" at bounding box center [649, 222] width 45 height 19
click at [642, 255] on div "weeks" at bounding box center [648, 263] width 42 height 16
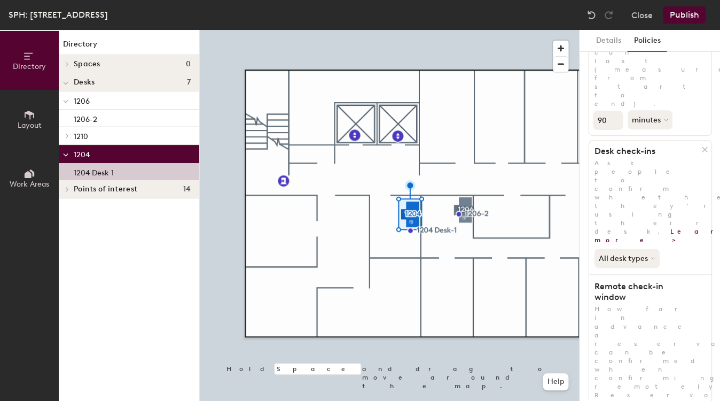
scroll to position [247, 0]
type input "2"
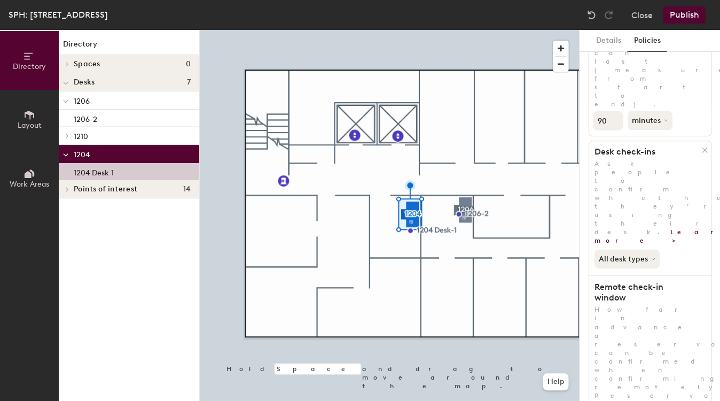
drag, startPoint x: 613, startPoint y: 258, endPoint x: 621, endPoint y: 258, distance: 7.5
click at [462, 30] on div at bounding box center [389, 30] width 379 height 0
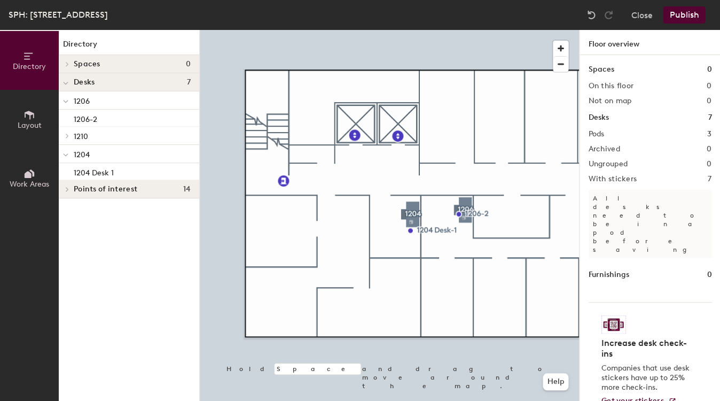
click at [467, 30] on div at bounding box center [389, 30] width 379 height 0
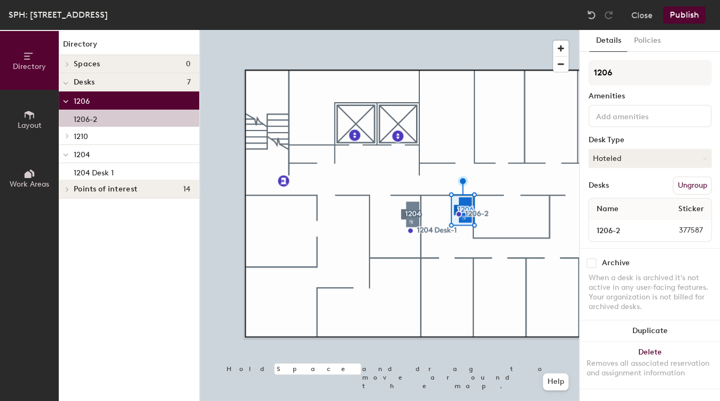
drag, startPoint x: 641, startPoint y: 46, endPoint x: 641, endPoint y: 58, distance: 11.7
click at [641, 46] on button "Policies" at bounding box center [647, 41] width 40 height 22
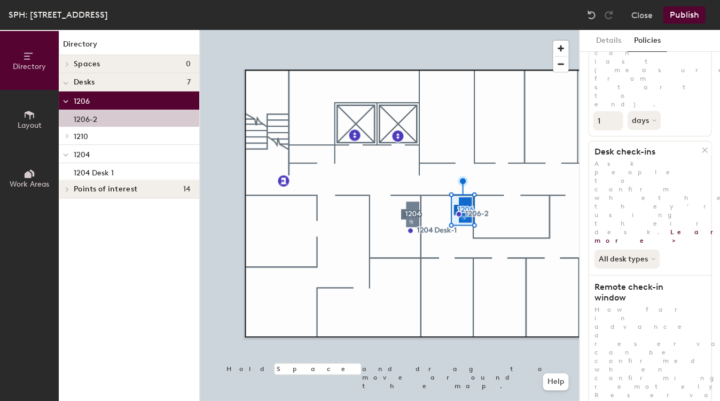
type input "2"
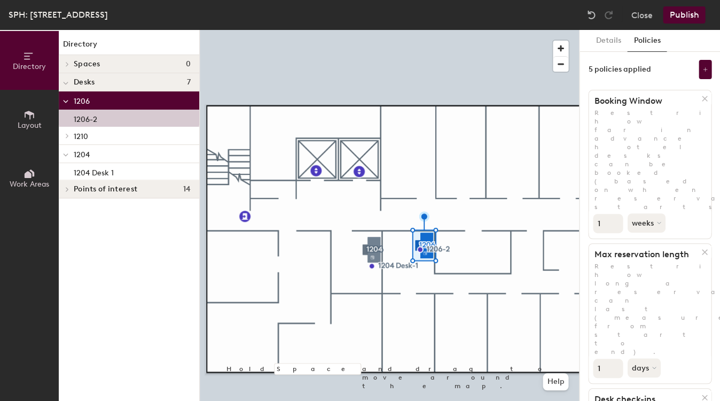
scroll to position [0, 0]
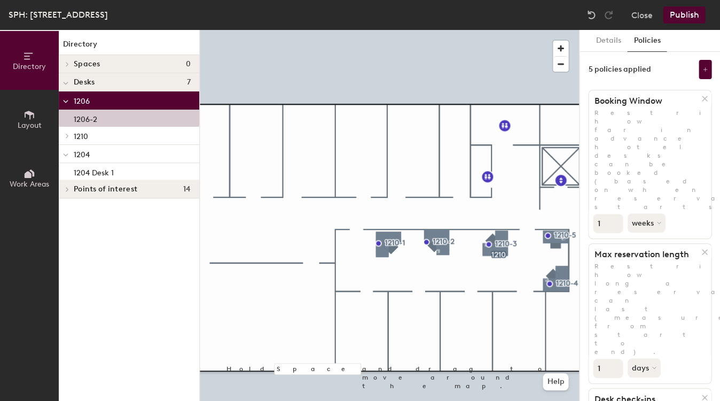
click at [142, 130] on p "1210" at bounding box center [132, 136] width 117 height 14
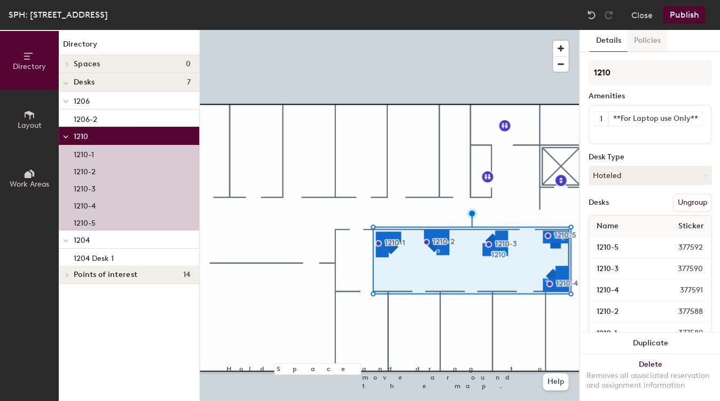
click at [639, 44] on button "Policies" at bounding box center [647, 41] width 40 height 22
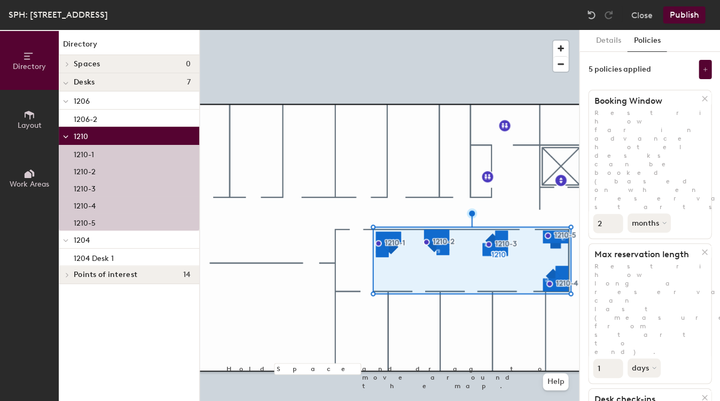
click at [614, 214] on input "2" at bounding box center [608, 223] width 30 height 19
type input "1"
click at [614, 214] on input "1" at bounding box center [608, 223] width 30 height 19
click at [654, 213] on button "months" at bounding box center [649, 222] width 45 height 19
drag, startPoint x: 645, startPoint y: 184, endPoint x: 587, endPoint y: 222, distance: 69.3
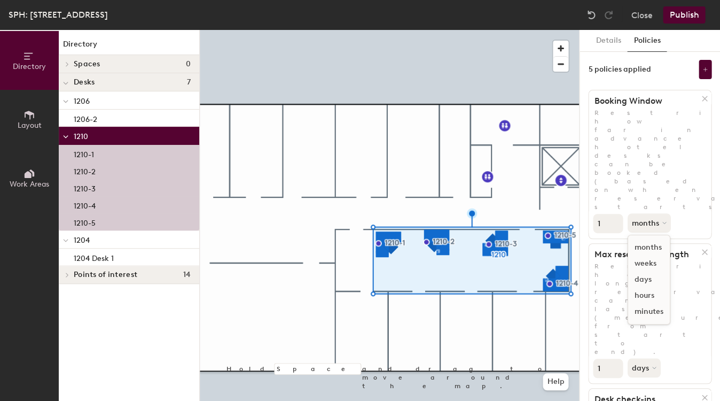
click at [642, 255] on div "weeks" at bounding box center [648, 263] width 42 height 16
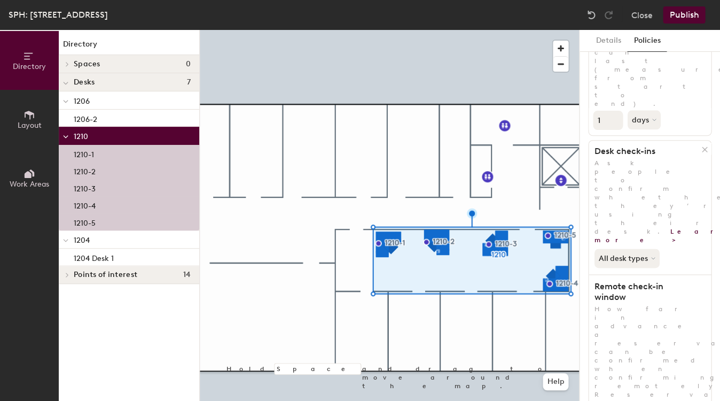
scroll to position [247, 0]
drag, startPoint x: 613, startPoint y: 264, endPoint x: 600, endPoint y: 263, distance: 13.4
type input "1"
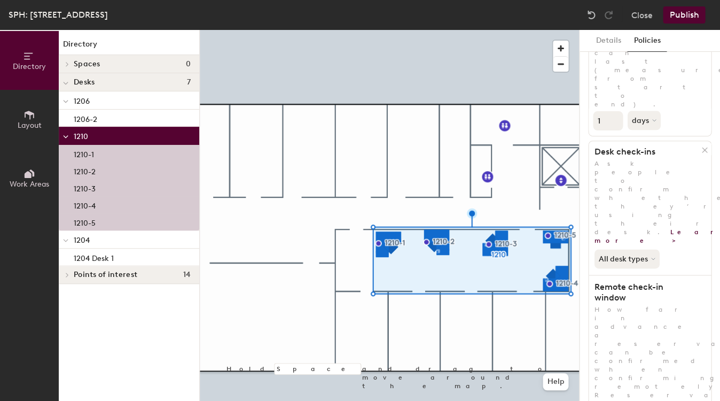
drag, startPoint x: 612, startPoint y: 263, endPoint x: 596, endPoint y: 256, distance: 17.5
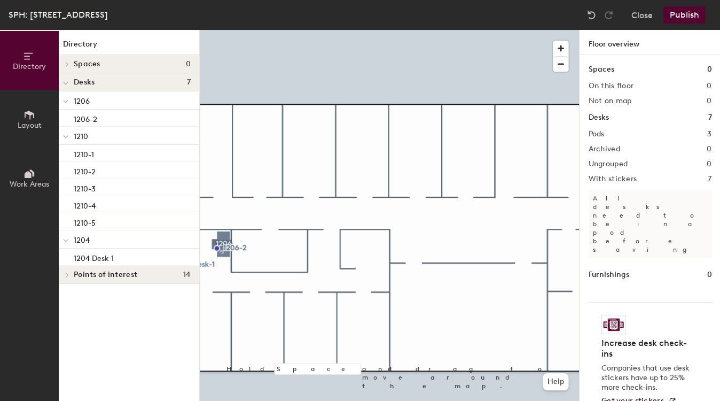
click at [216, 30] on div at bounding box center [389, 30] width 379 height 0
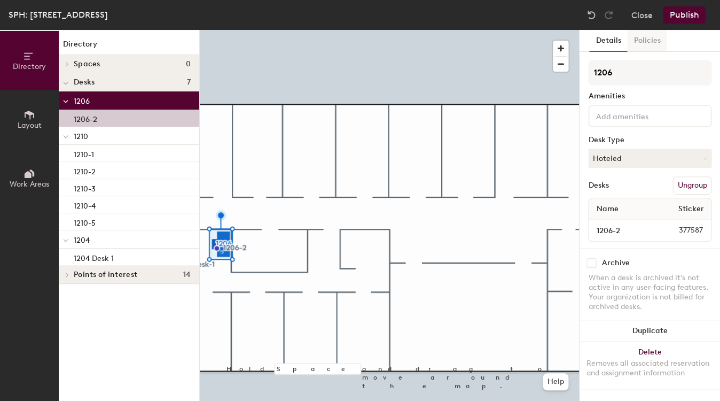
drag, startPoint x: 652, startPoint y: 42, endPoint x: 650, endPoint y: 49, distance: 7.8
click at [652, 42] on button "Policies" at bounding box center [647, 41] width 40 height 22
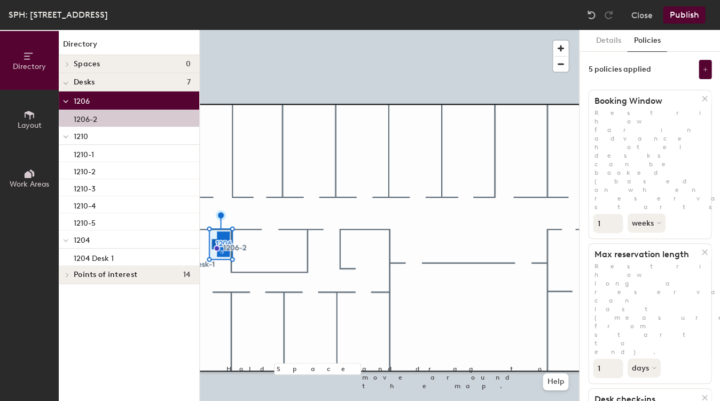
scroll to position [0, 0]
drag, startPoint x: 77, startPoint y: 137, endPoint x: 108, endPoint y: 144, distance: 31.9
click at [77, 137] on span "1210" at bounding box center [81, 136] width 14 height 9
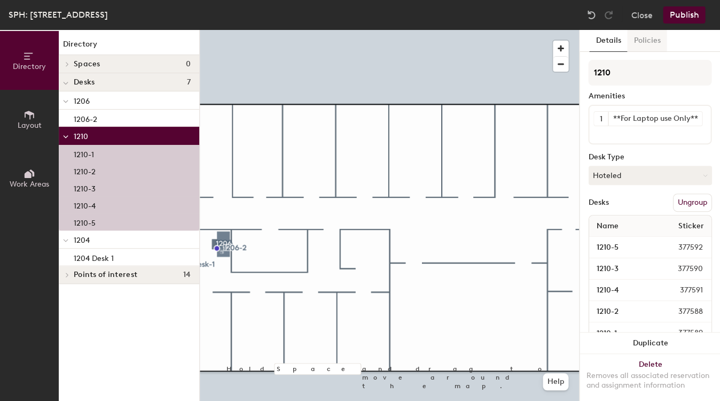
drag, startPoint x: 644, startPoint y: 41, endPoint x: 638, endPoint y: 51, distance: 12.2
click at [643, 42] on button "Policies" at bounding box center [647, 41] width 40 height 22
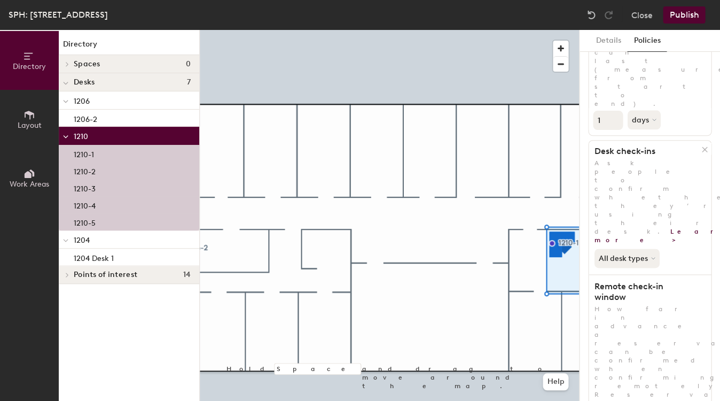
scroll to position [247, 0]
type input "2"
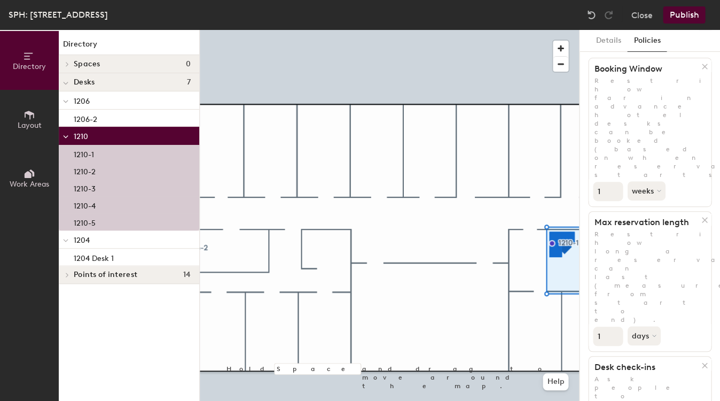
scroll to position [30, 0]
click at [103, 249] on div "1204 Desk 1" at bounding box center [129, 256] width 140 height 17
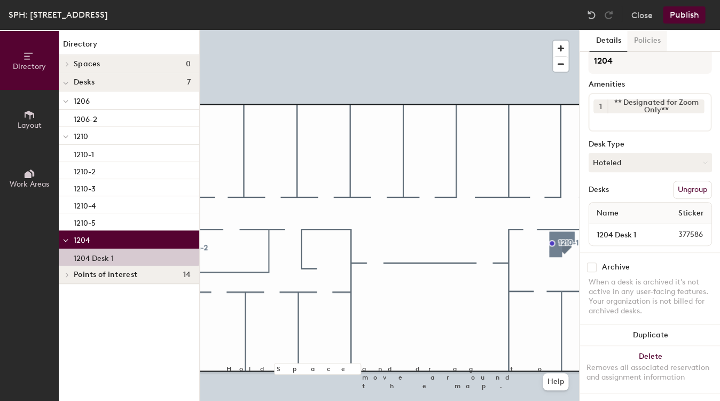
click at [640, 40] on button "Policies" at bounding box center [647, 41] width 40 height 22
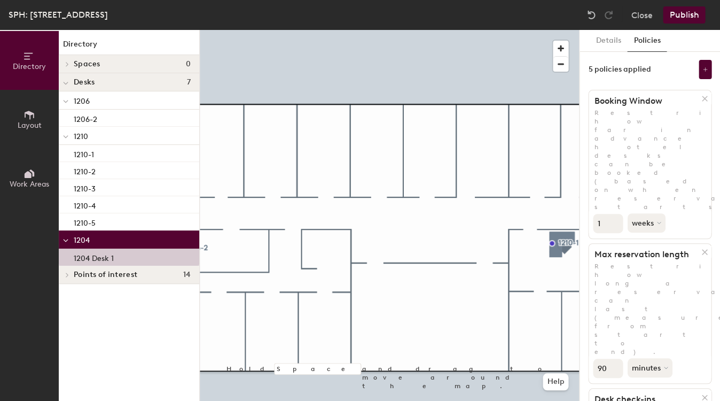
scroll to position [0, 0]
click at [692, 15] on button "Publish" at bounding box center [684, 14] width 42 height 17
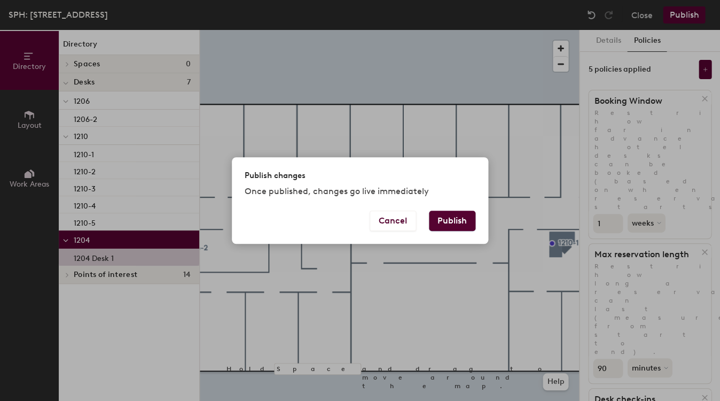
click at [457, 226] on button "Publish" at bounding box center [452, 220] width 46 height 20
